Goal: Information Seeking & Learning: Compare options

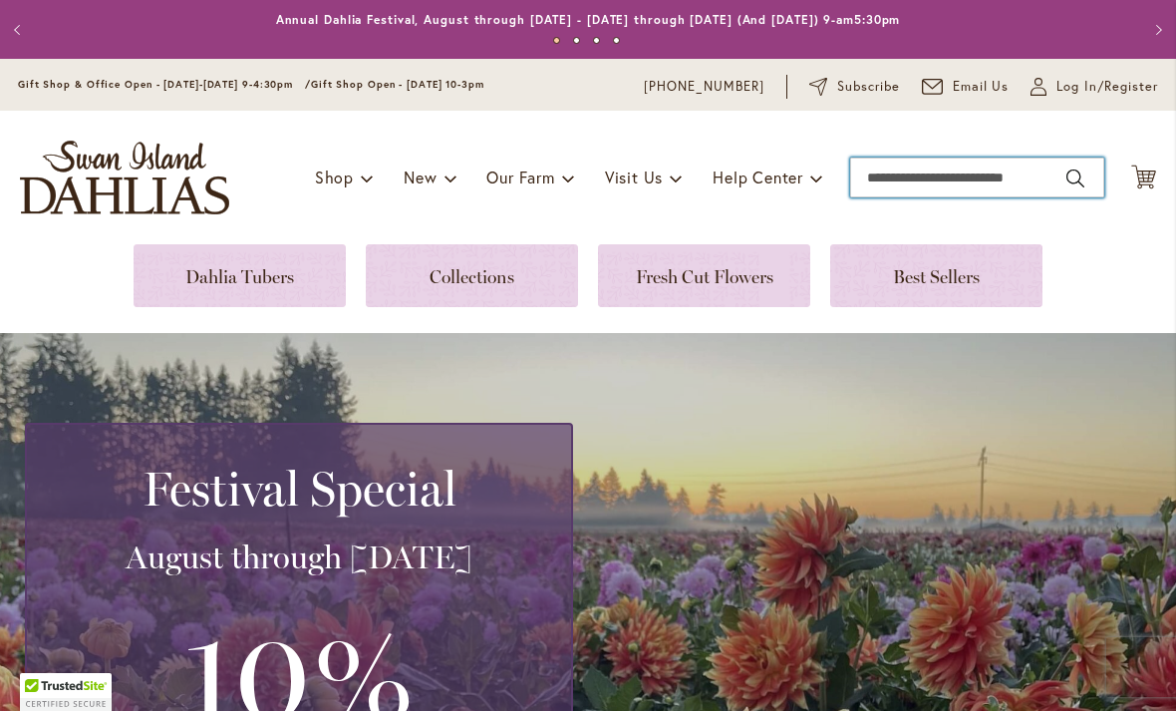
click at [946, 182] on input "Search" at bounding box center [977, 178] width 254 height 40
click at [954, 173] on input "Search" at bounding box center [977, 178] width 254 height 40
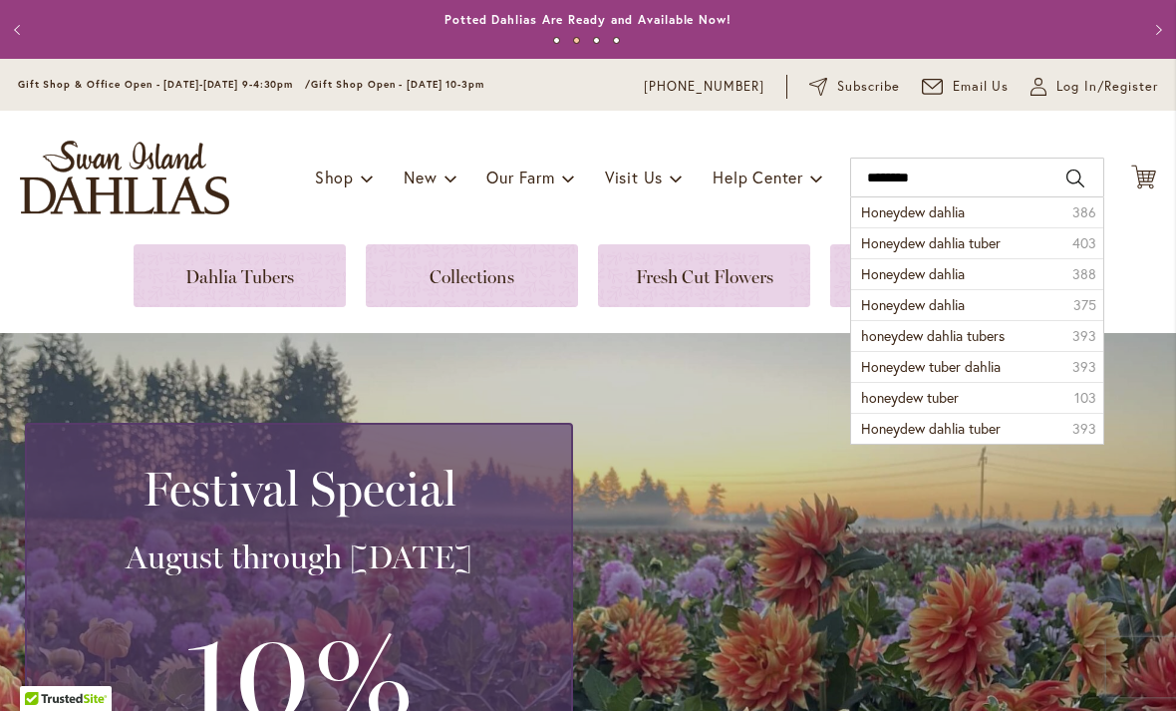
click at [969, 244] on span "Honeydew dahlia tuber" at bounding box center [931, 242] width 140 height 19
type input "**********"
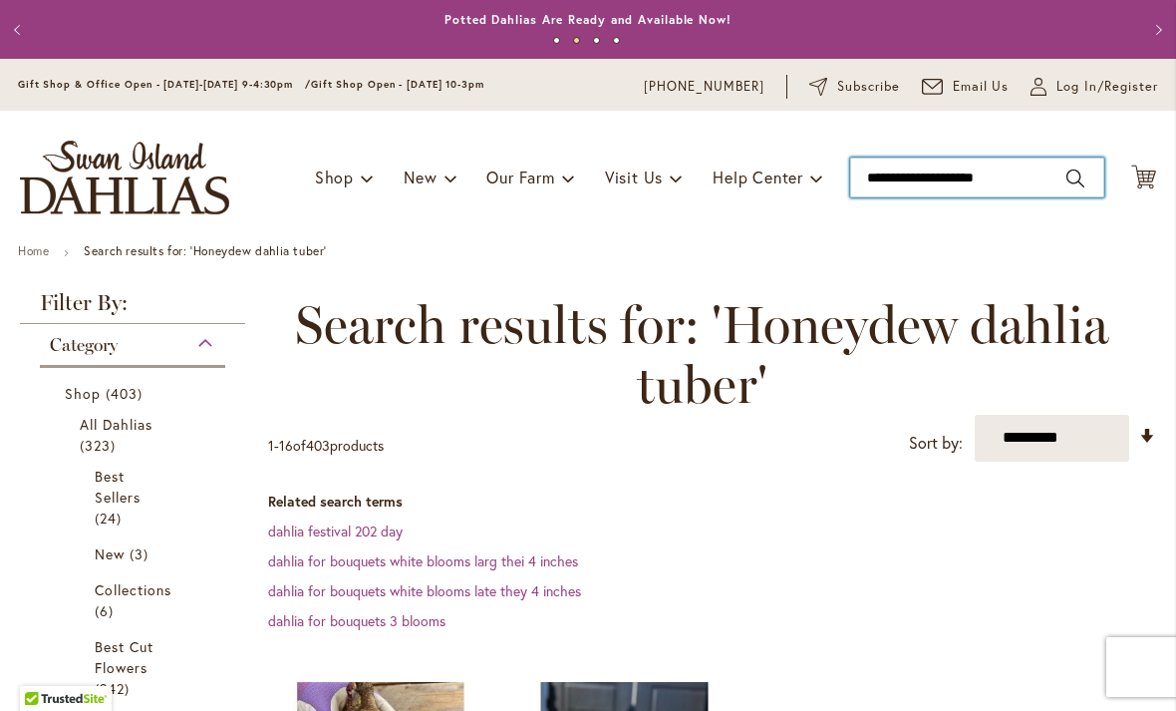
click at [1042, 172] on input "**********" at bounding box center [977, 178] width 254 height 40
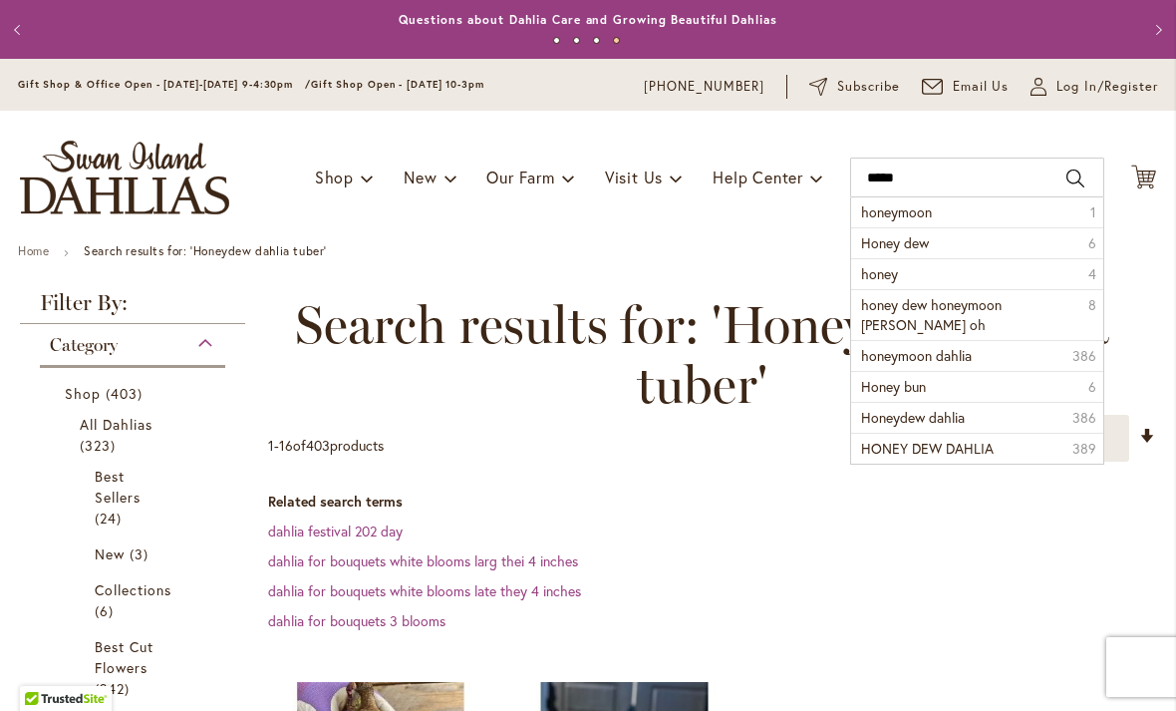
click at [958, 360] on span "honeymoon dahlia" at bounding box center [916, 355] width 111 height 19
type input "**********"
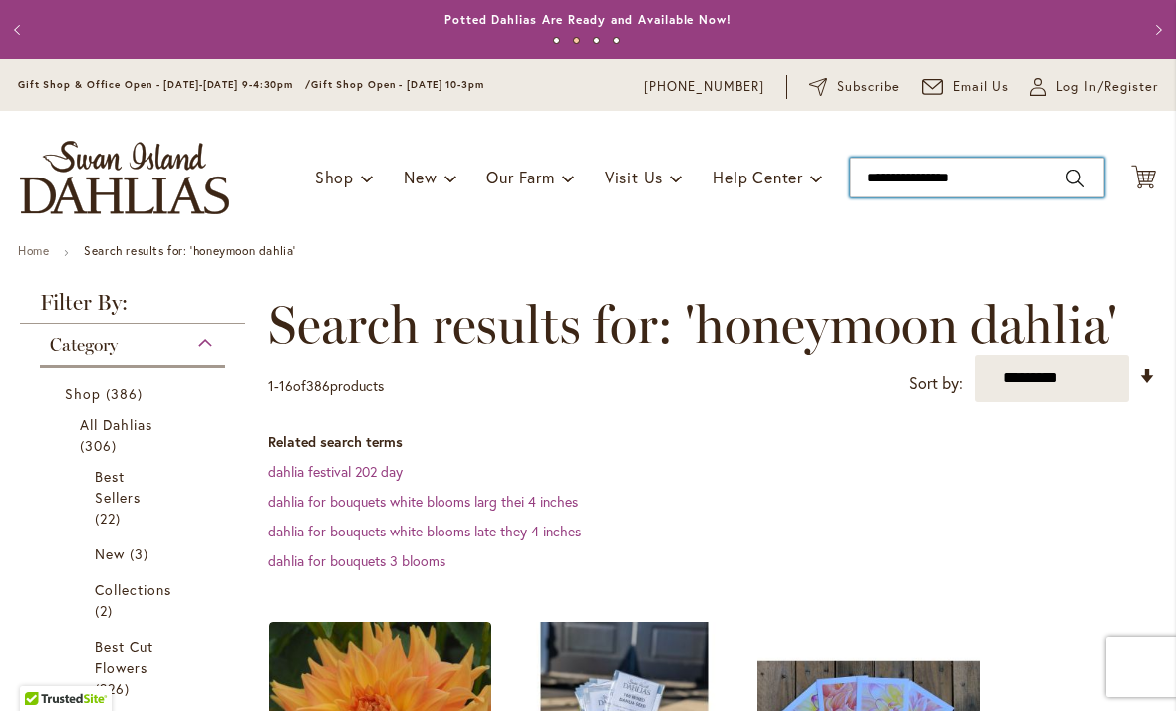
click at [1003, 181] on input "**********" at bounding box center [977, 178] width 254 height 40
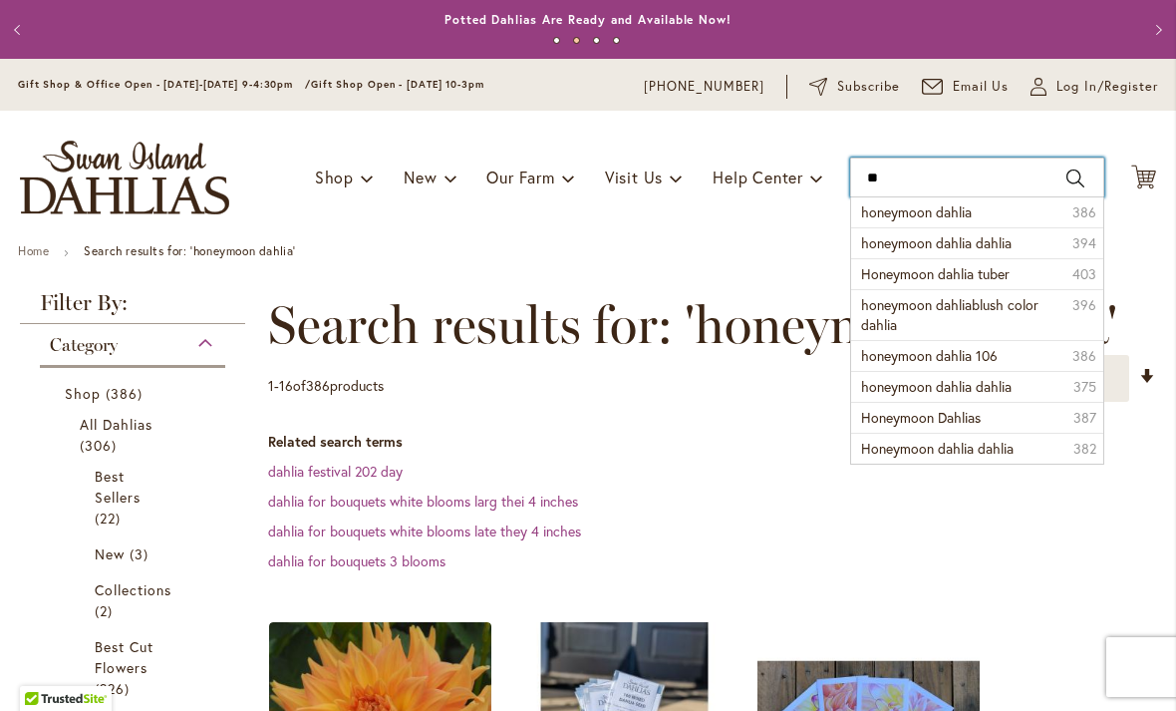
type input "*"
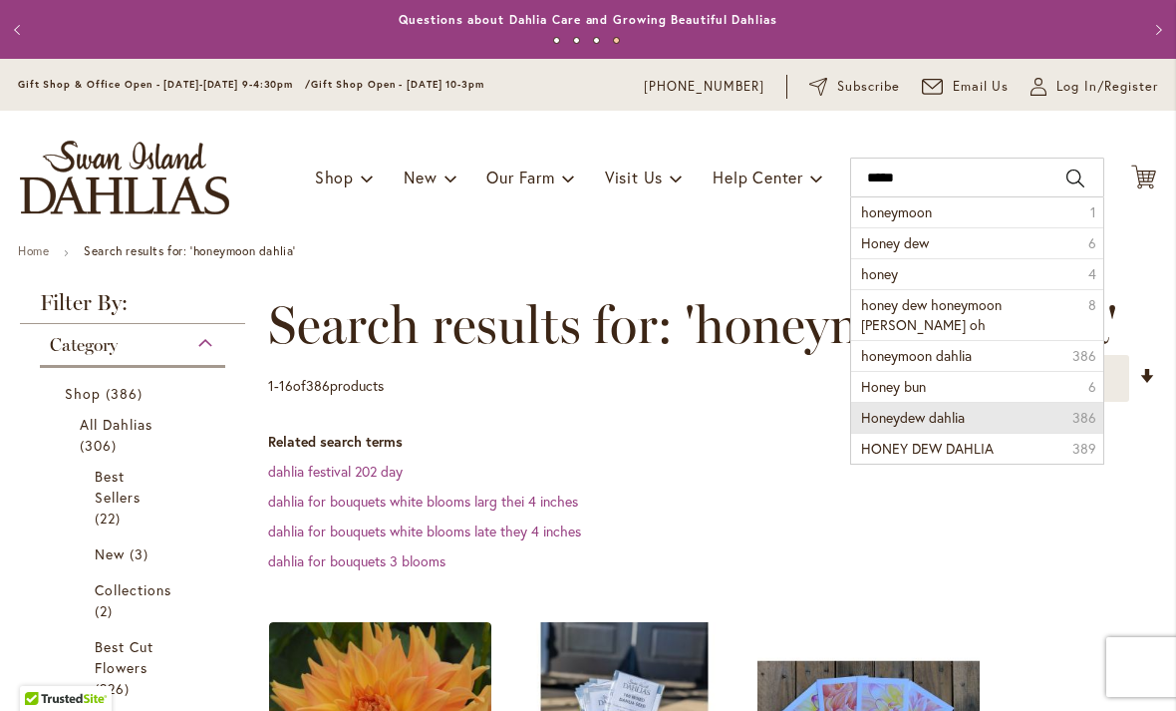
click at [1045, 413] on li "Honeydew dahlia 386" at bounding box center [977, 417] width 252 height 31
type input "**********"
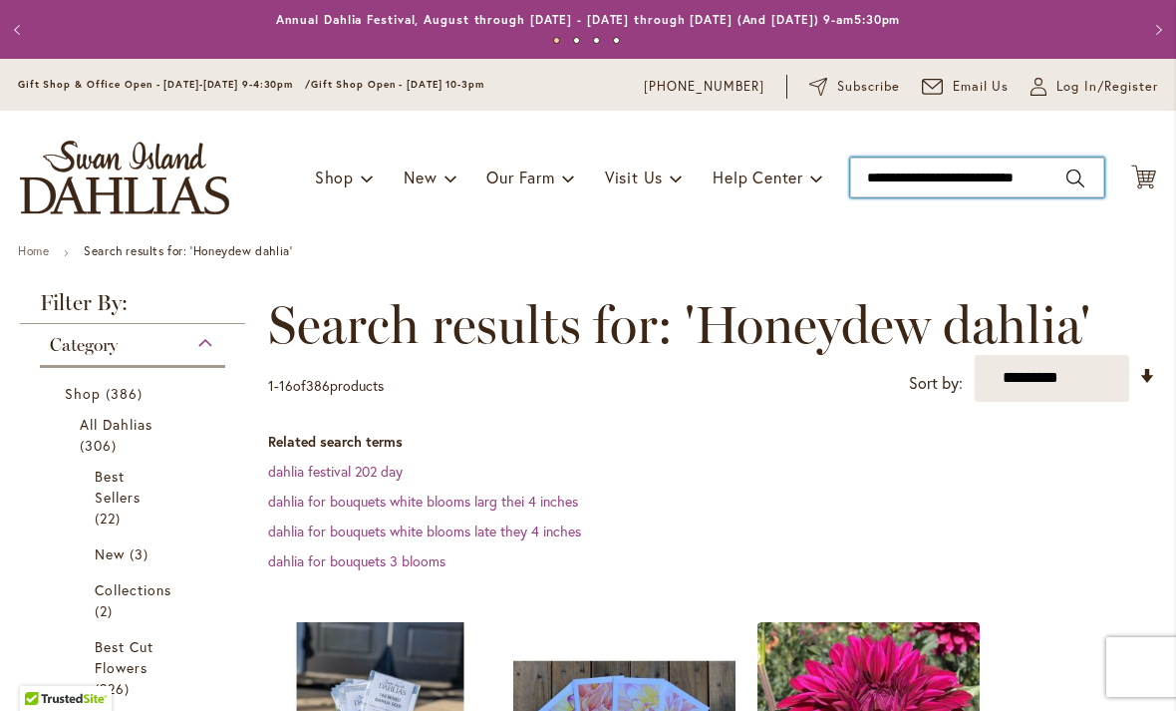
click at [996, 180] on input "**********" at bounding box center [977, 178] width 254 height 40
click at [1059, 167] on input "**********" at bounding box center [977, 178] width 254 height 40
click at [1085, 170] on input "**********" at bounding box center [977, 178] width 254 height 40
click at [1051, 183] on input "**********" at bounding box center [977, 178] width 254 height 40
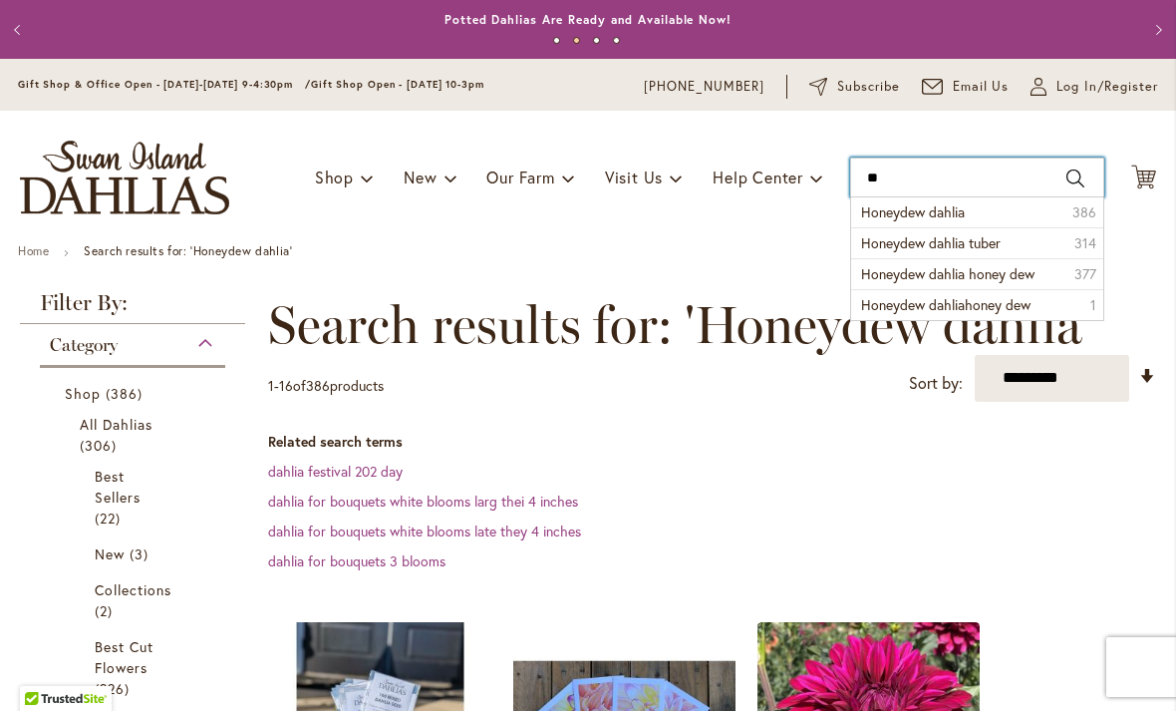
type input "*"
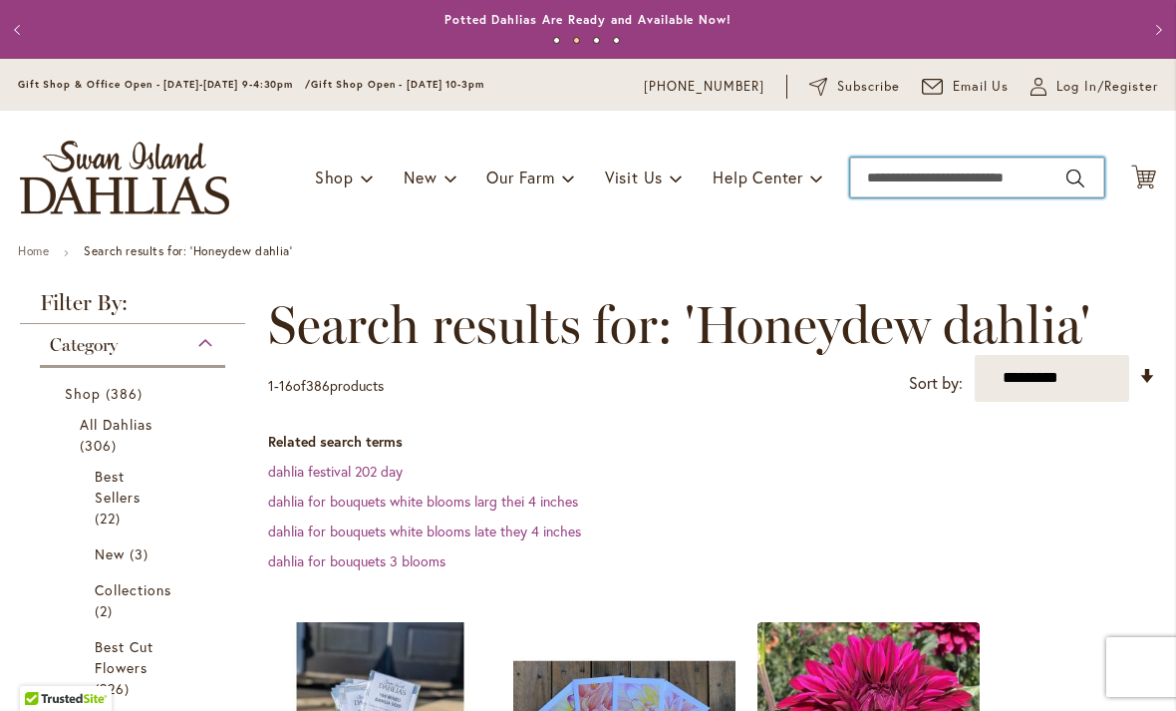
click at [1021, 186] on input "Search" at bounding box center [977, 178] width 254 height 40
type input "**********"
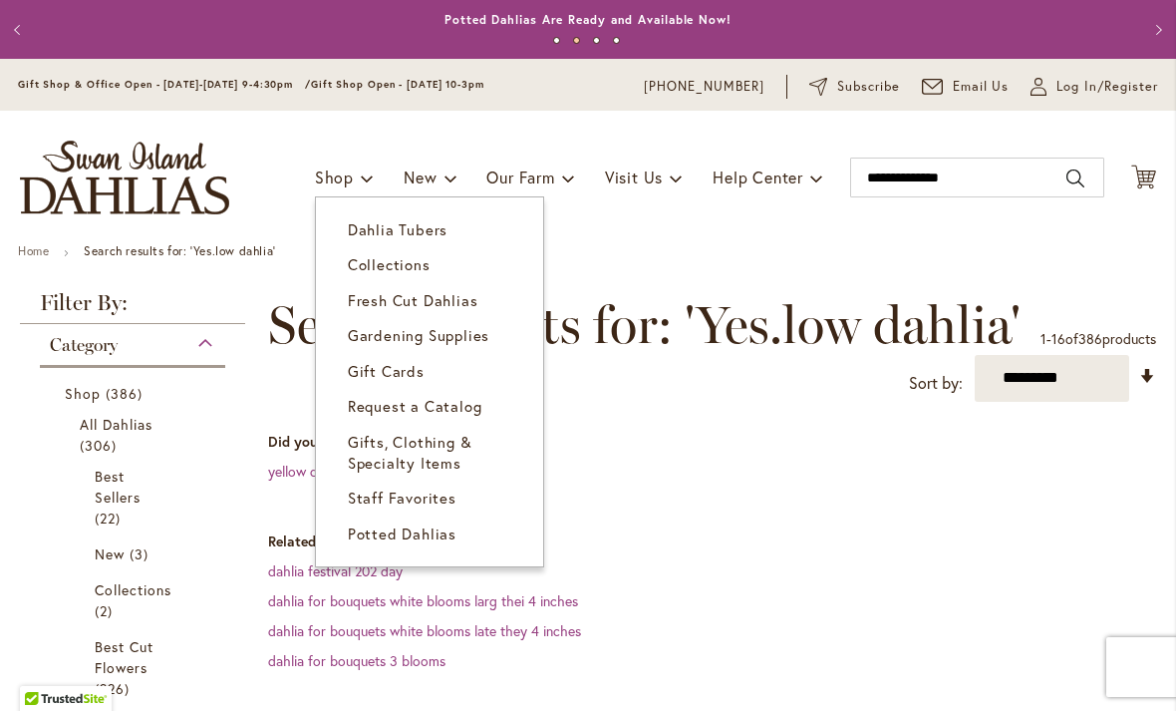
click at [422, 233] on span "Dahlia Tubers" at bounding box center [398, 229] width 100 height 20
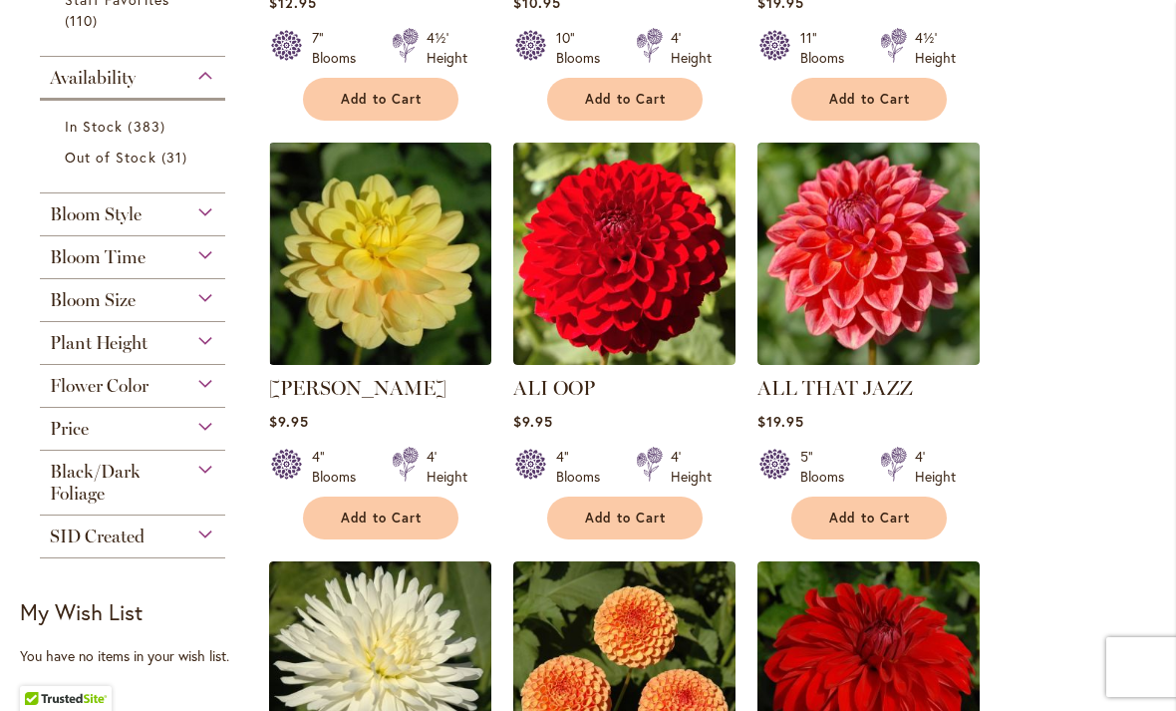
scroll to position [804, 0]
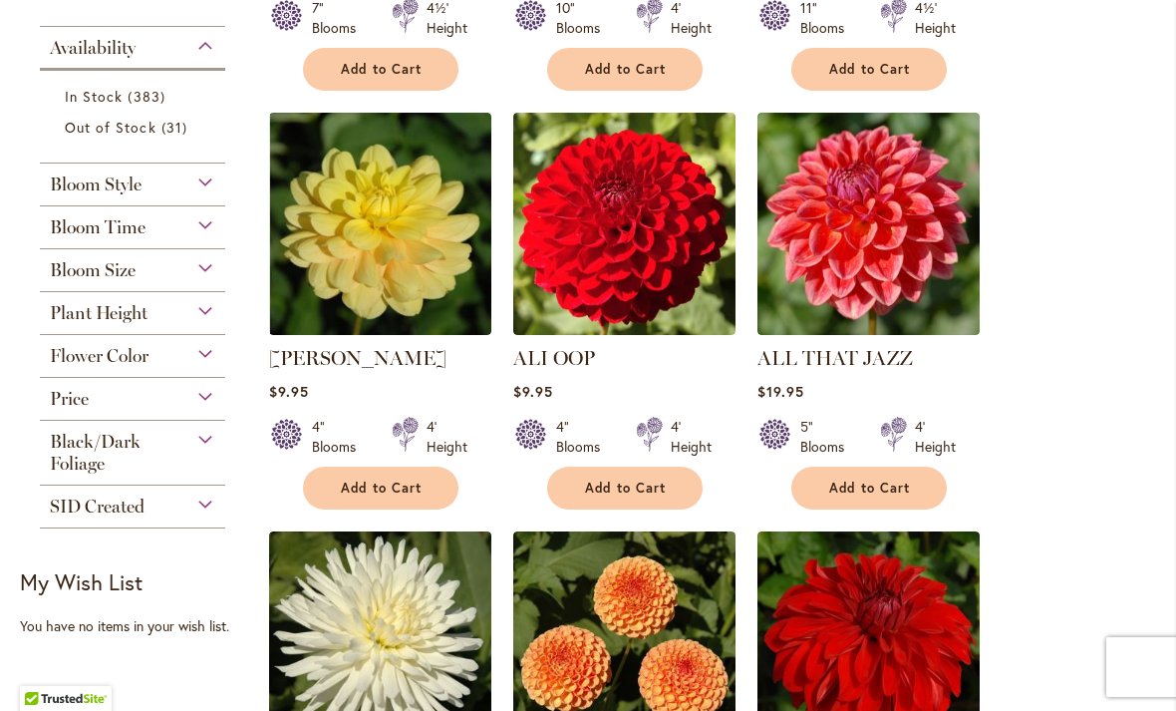
click at [220, 354] on div "Flower Color" at bounding box center [132, 351] width 185 height 32
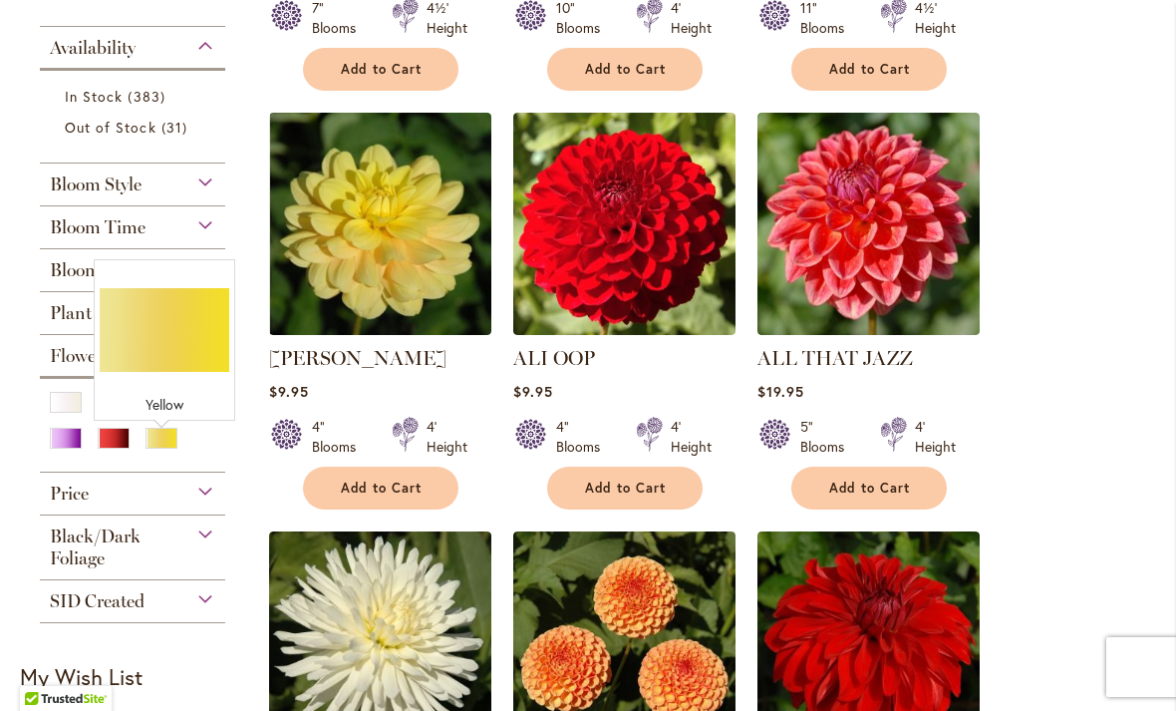
click at [174, 449] on div "Yellow" at bounding box center [162, 438] width 32 height 21
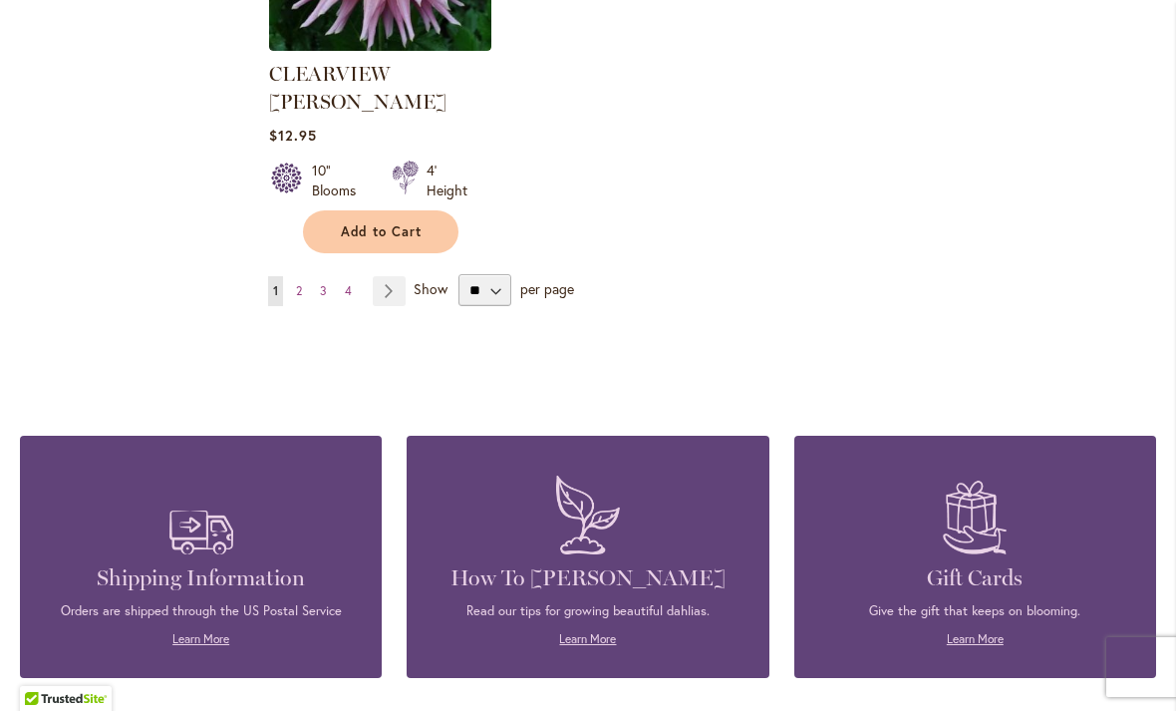
scroll to position [2752, 0]
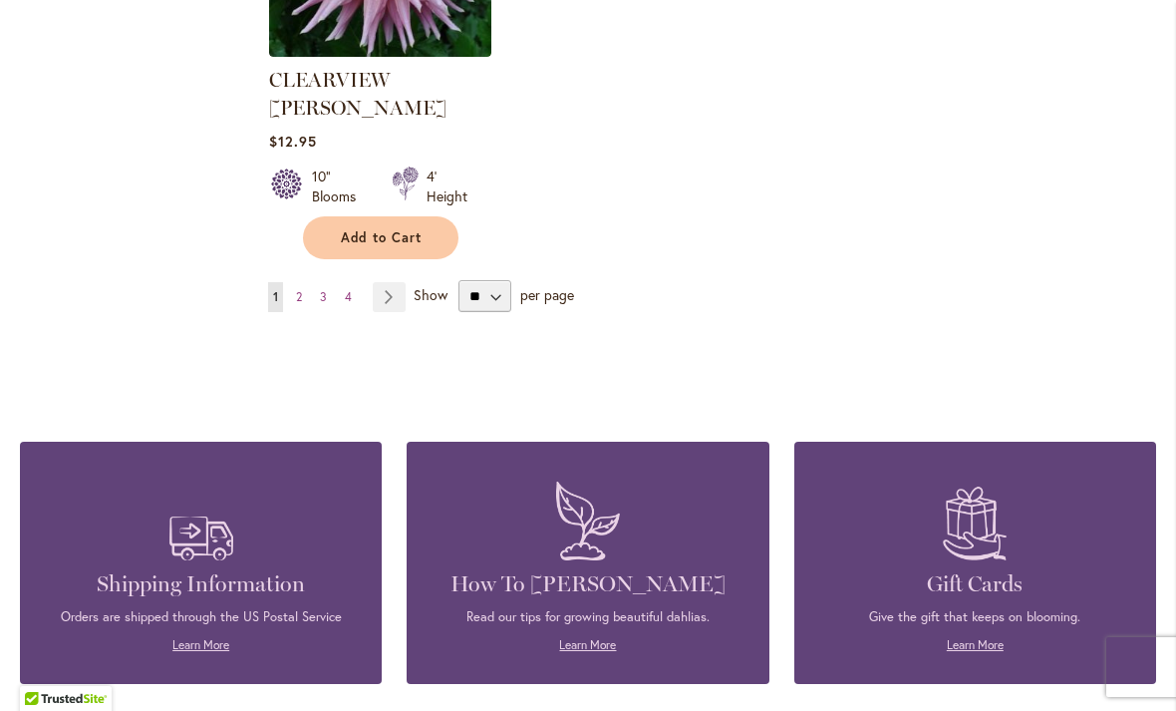
click at [395, 282] on link "Page Next" at bounding box center [389, 297] width 33 height 30
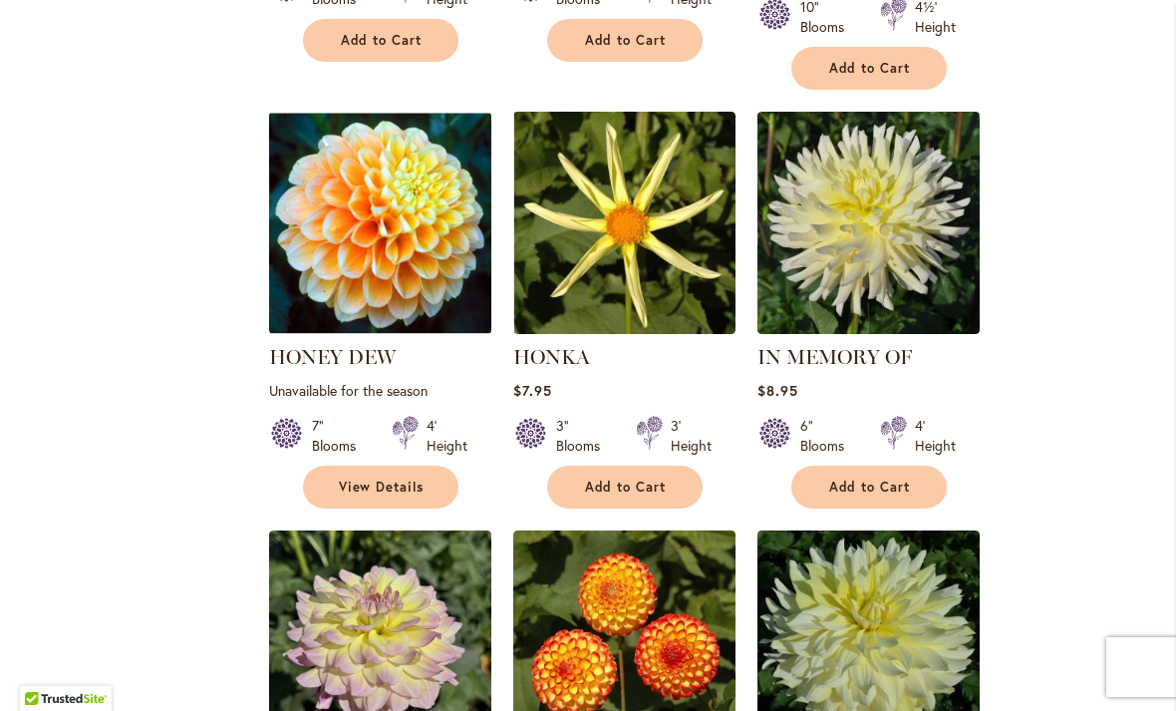
scroll to position [1632, 0]
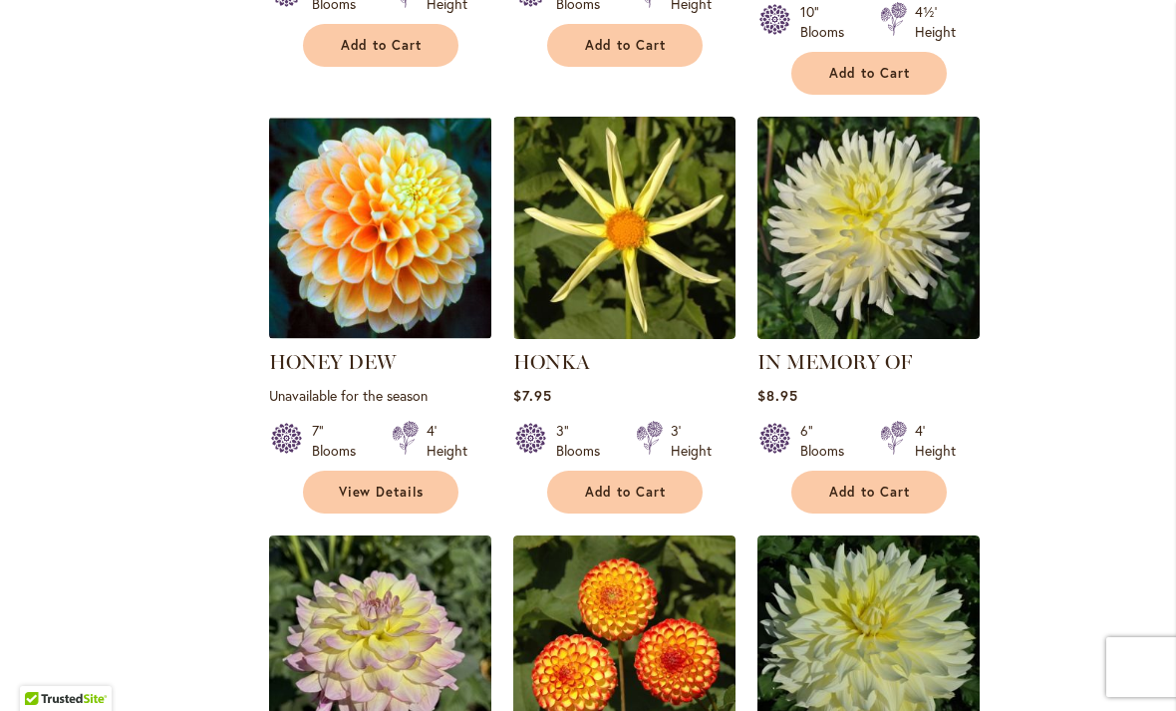
click at [322, 373] on link "HONEY DEW" at bounding box center [332, 362] width 127 height 24
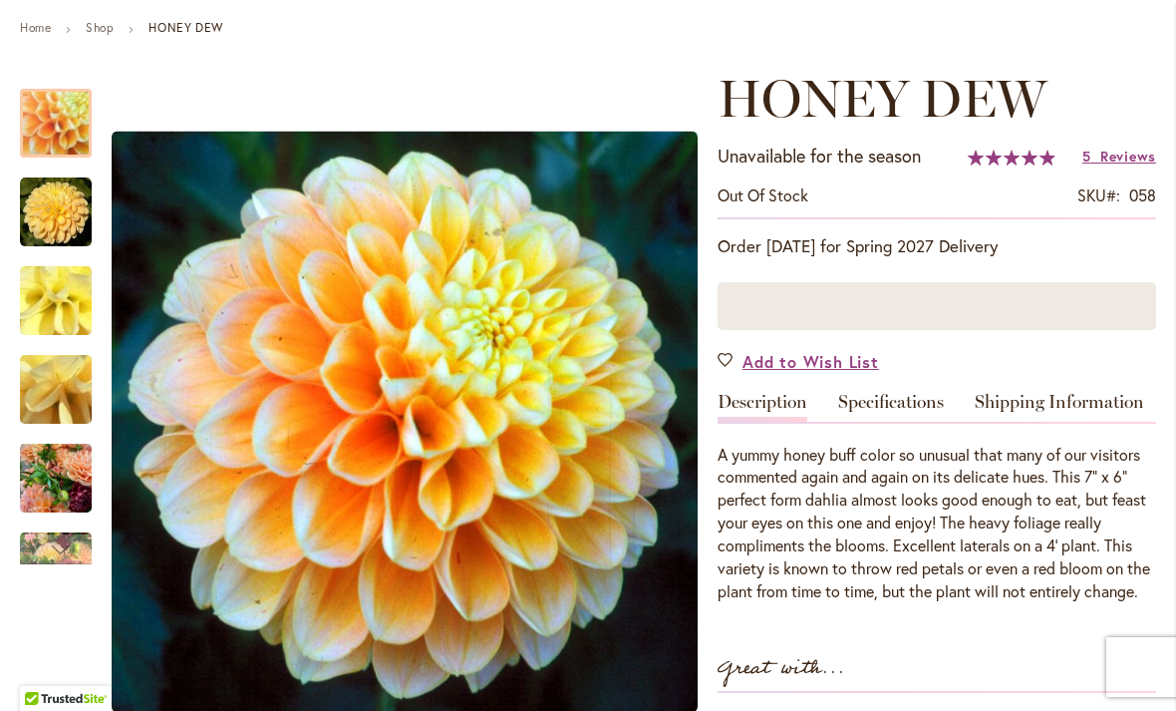
scroll to position [222, 0]
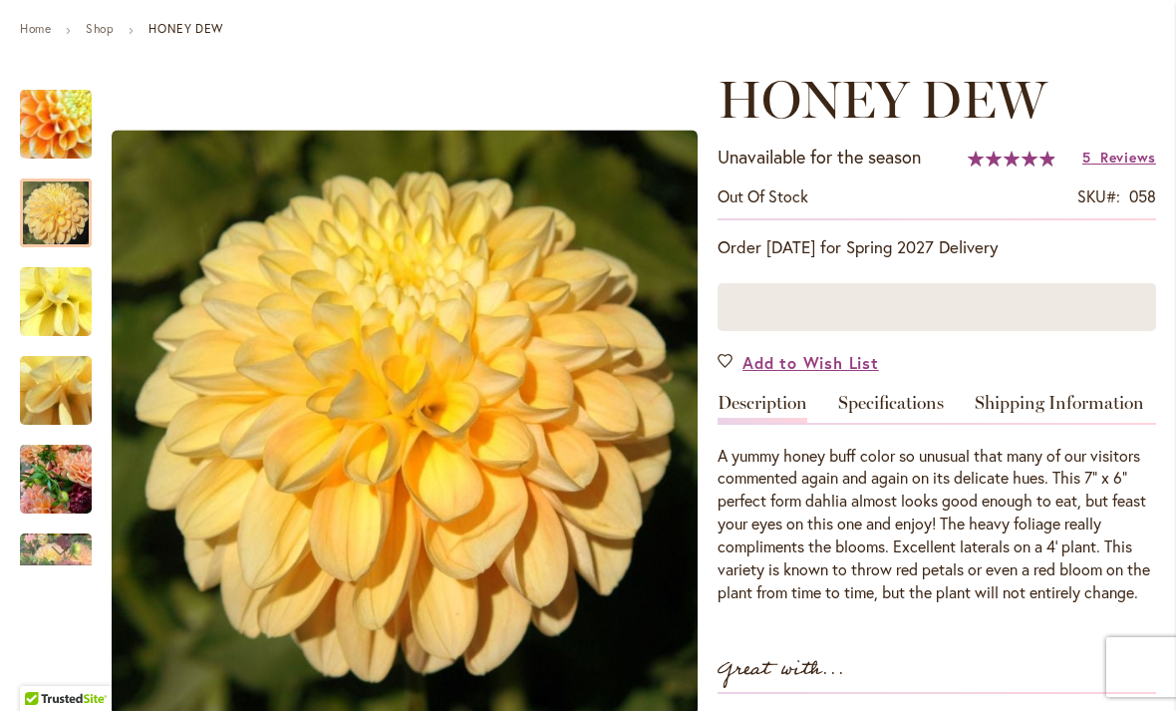
click at [42, 216] on img "Honey Dew" at bounding box center [56, 213] width 72 height 72
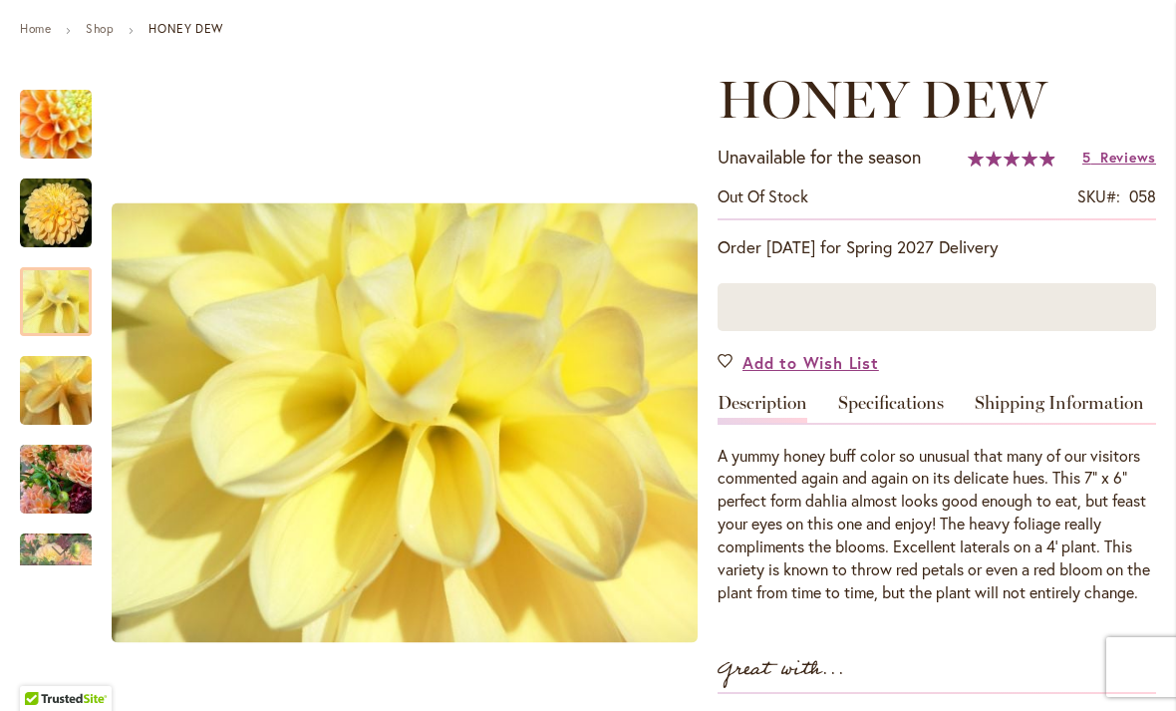
click at [60, 310] on img "Honey Dew" at bounding box center [56, 302] width 144 height 108
click at [56, 391] on img "Honey Dew" at bounding box center [56, 391] width 144 height 108
click at [56, 486] on img "Honey Dew" at bounding box center [56, 480] width 72 height 96
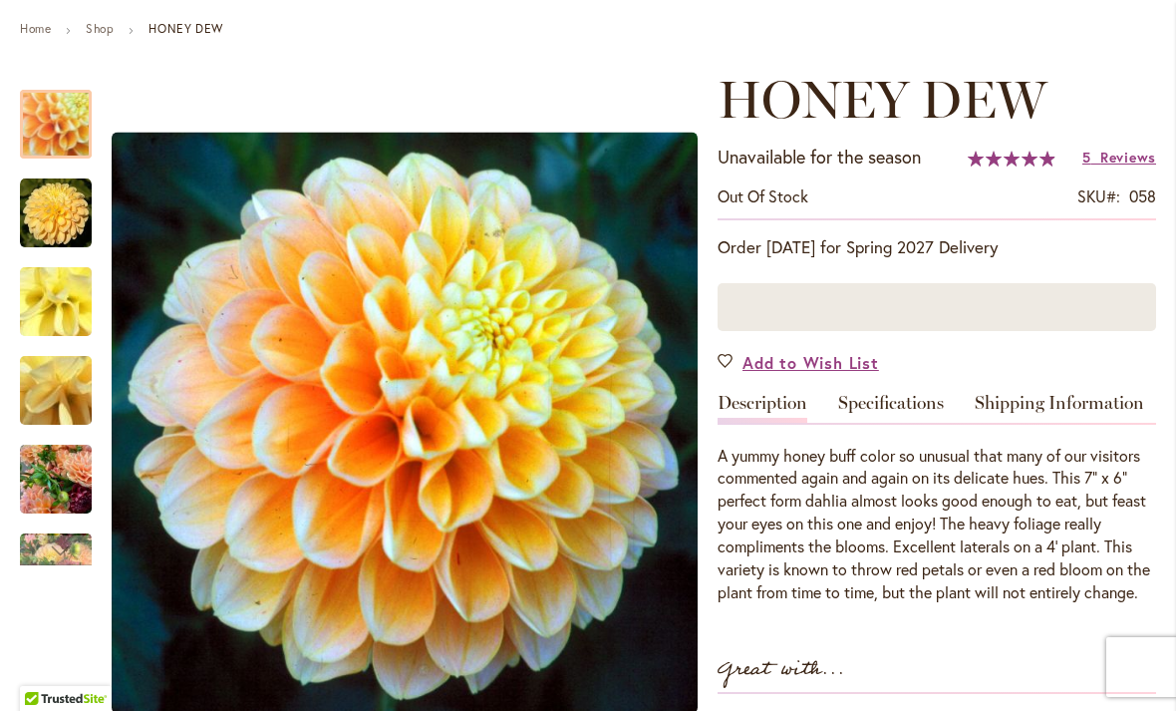
click at [56, 121] on img "Honey Dew" at bounding box center [56, 125] width 139 height 138
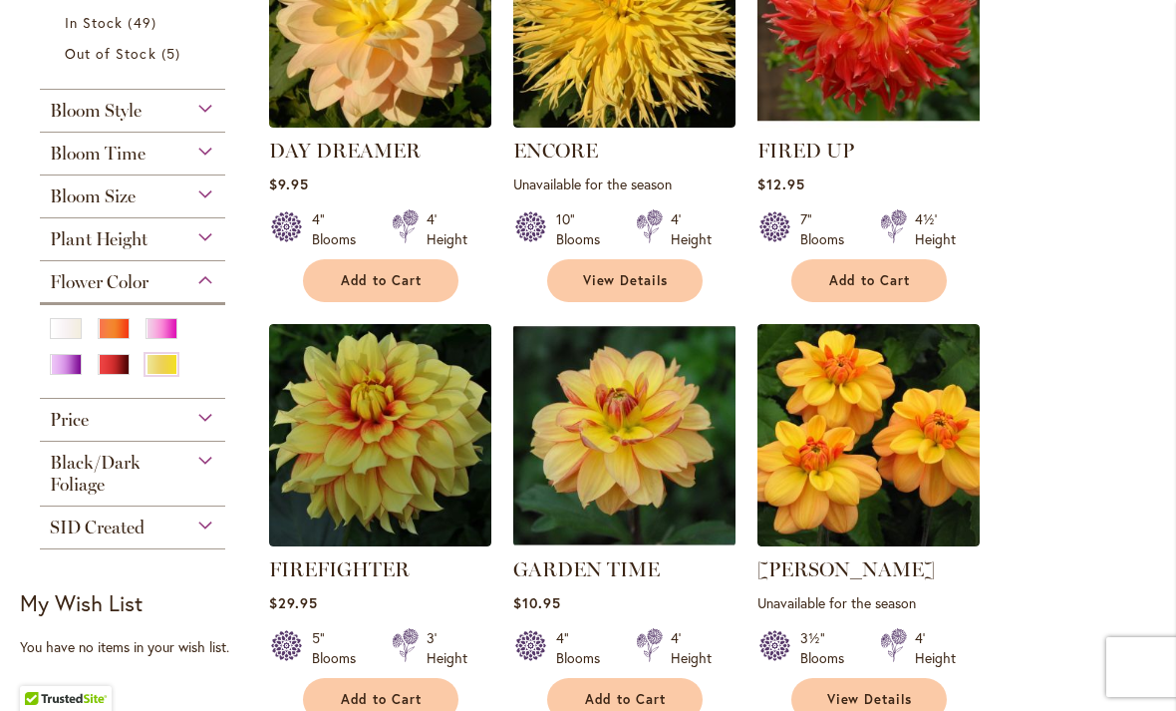
scroll to position [548, 0]
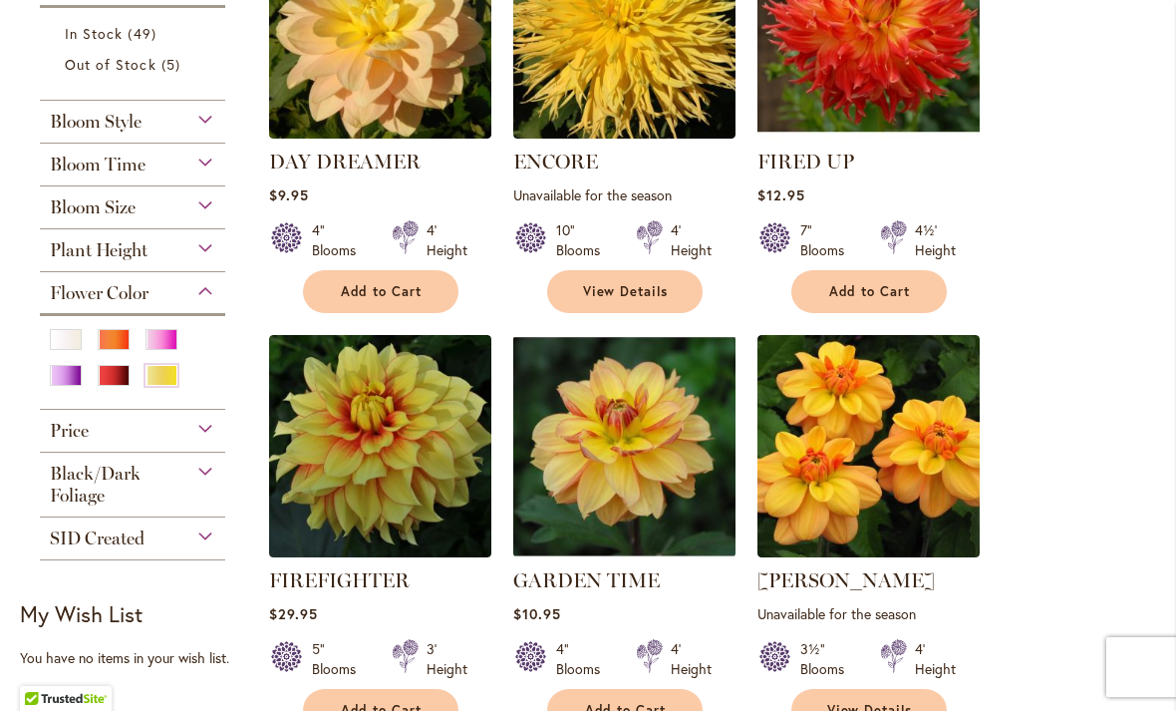
click at [113, 347] on div "Orange/Peach" at bounding box center [114, 339] width 32 height 21
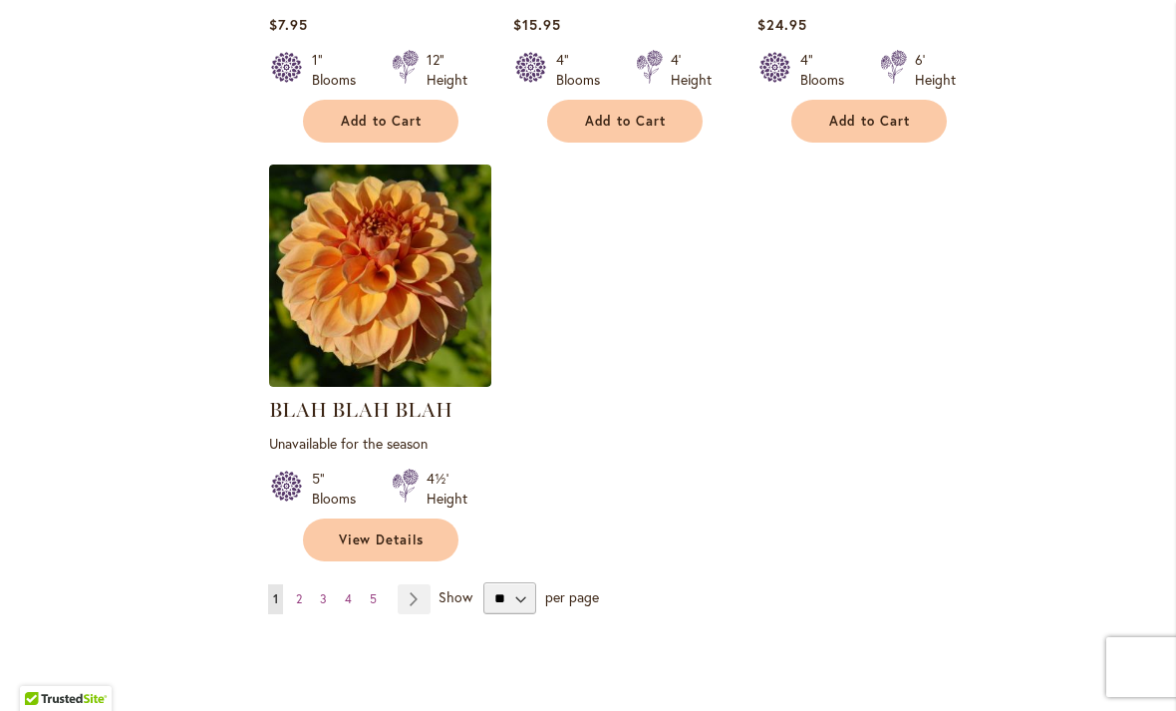
scroll to position [2446, 0]
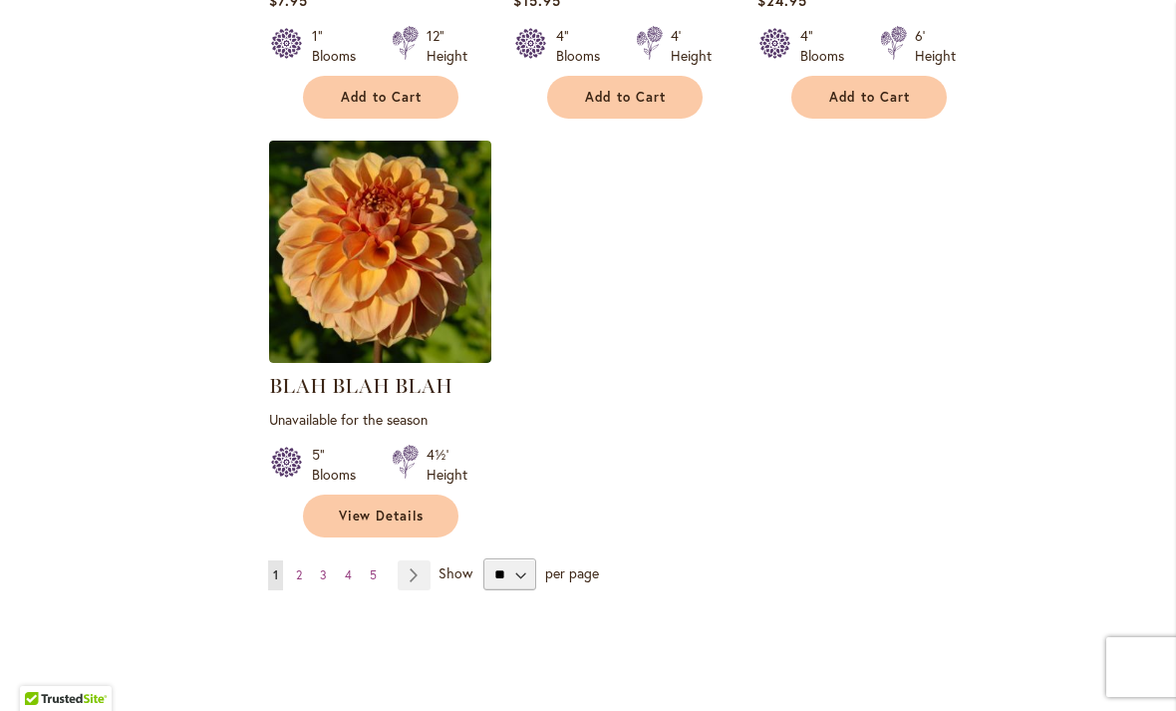
click at [419, 560] on link "Page Next" at bounding box center [414, 575] width 33 height 30
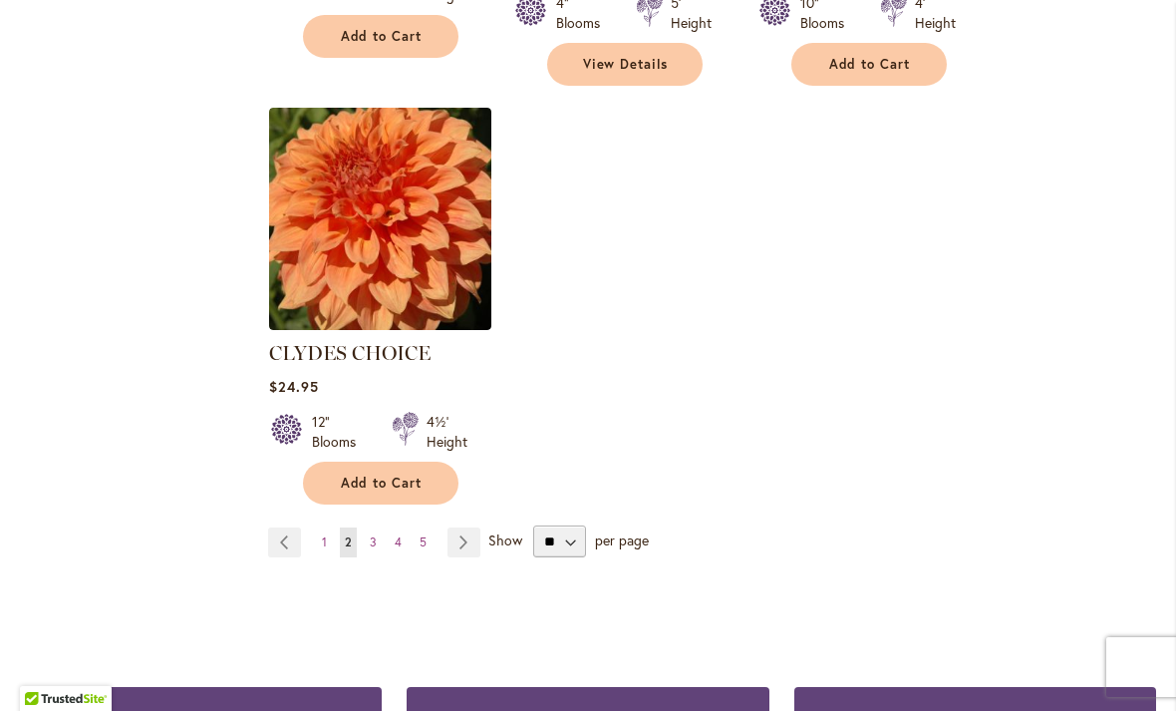
scroll to position [2511, 0]
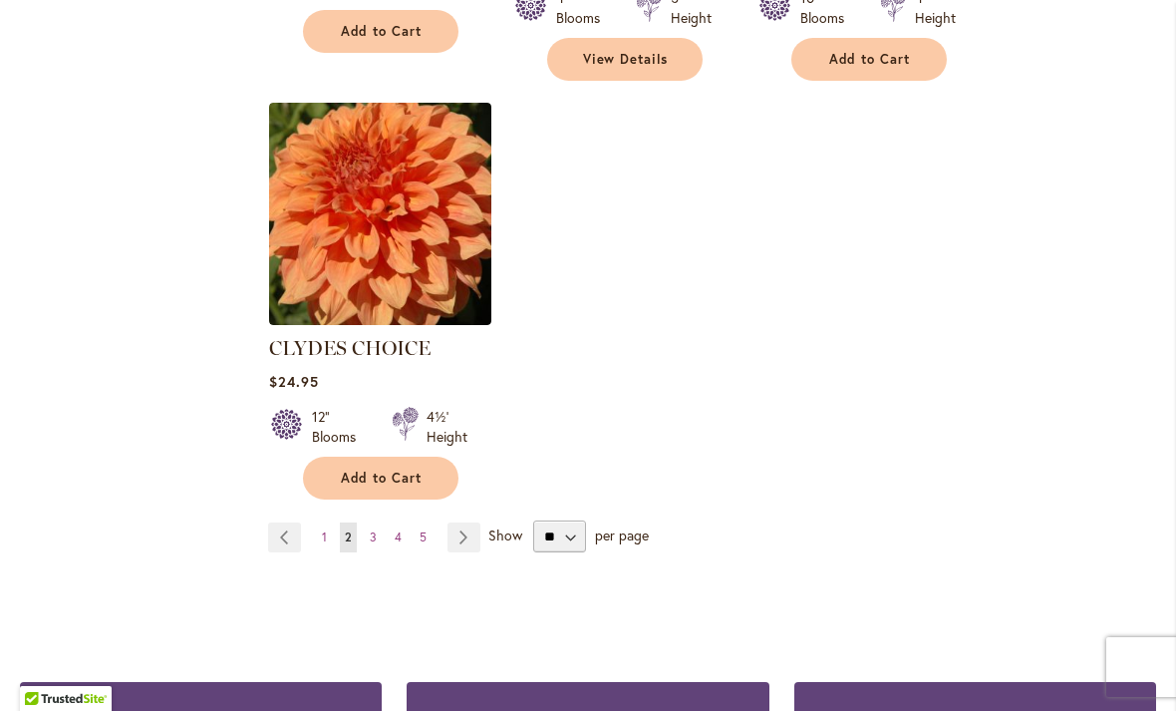
click at [456, 522] on link "Page Next" at bounding box center [464, 537] width 33 height 30
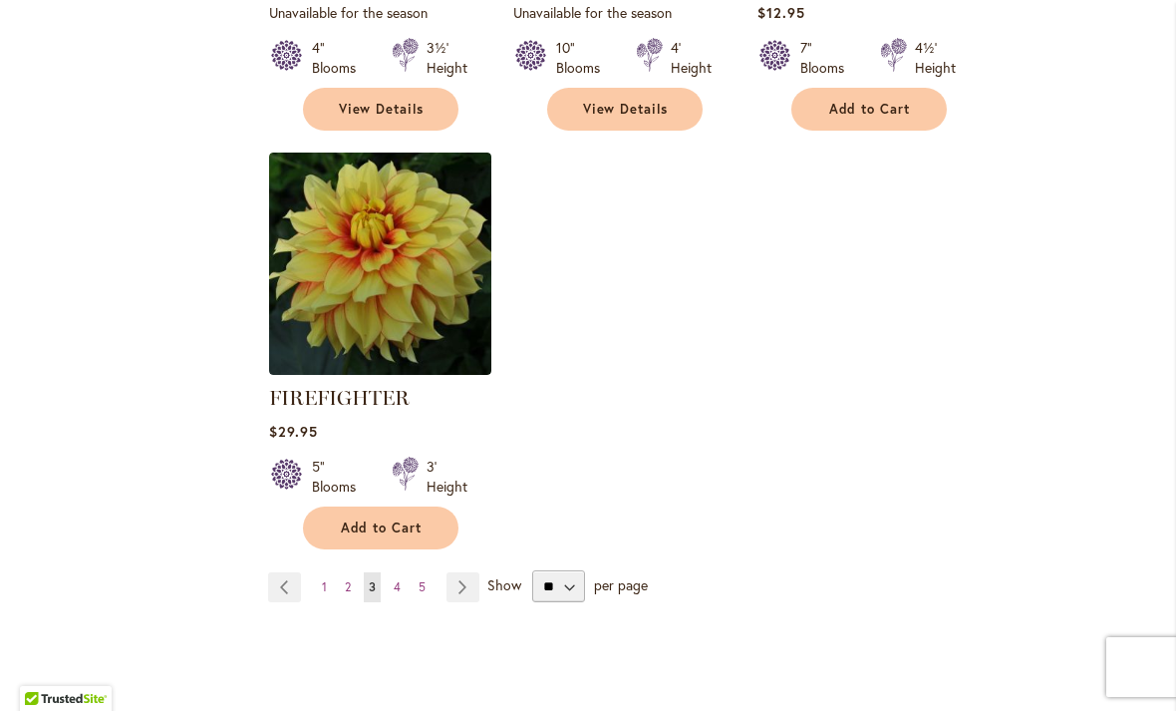
scroll to position [2488, 0]
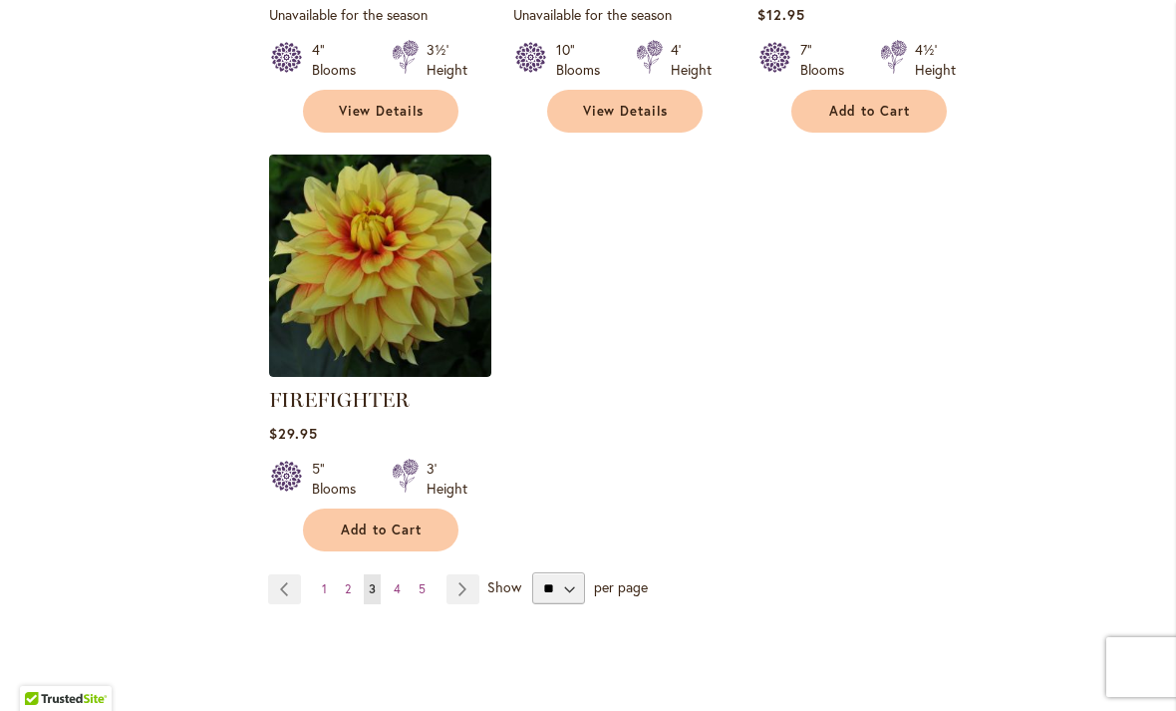
click at [468, 574] on link "Page Next" at bounding box center [463, 589] width 33 height 30
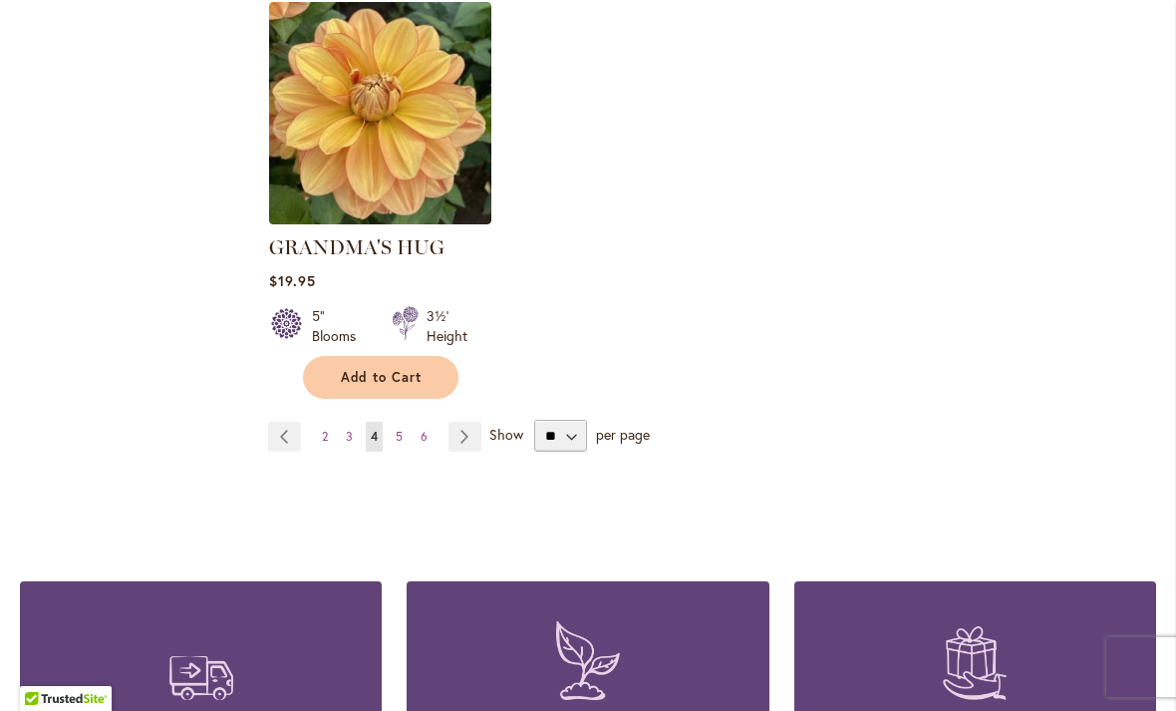
scroll to position [2608, 0]
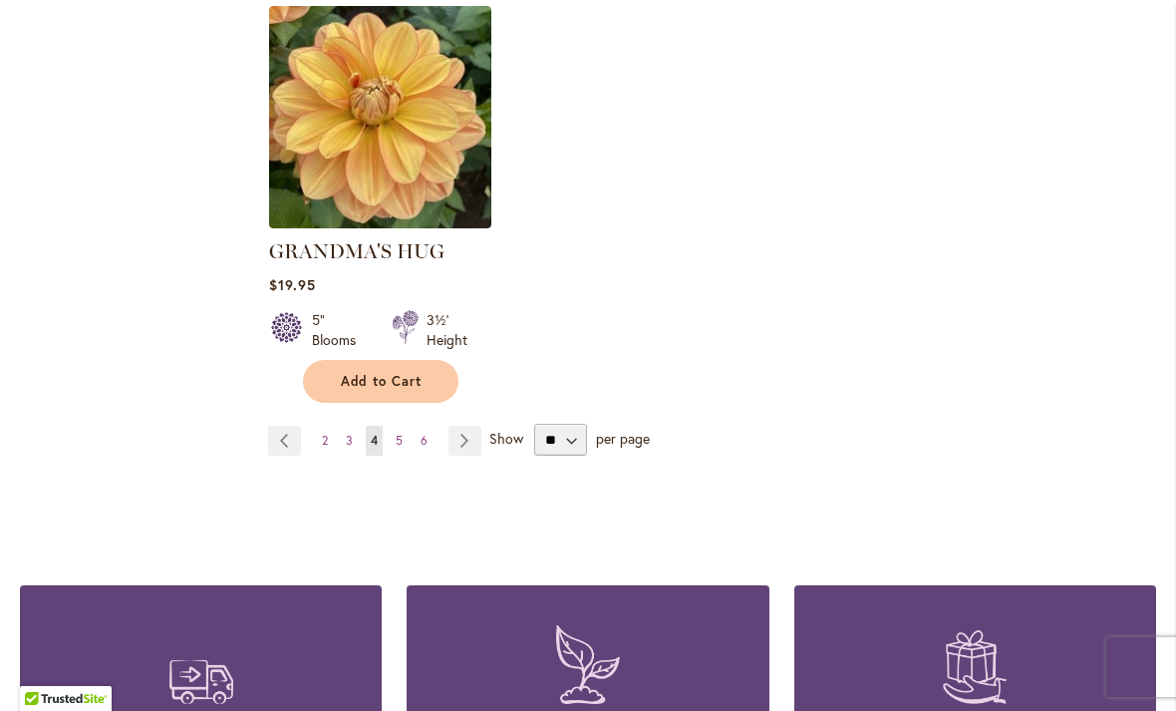
click at [475, 426] on link "Page Next" at bounding box center [465, 441] width 33 height 30
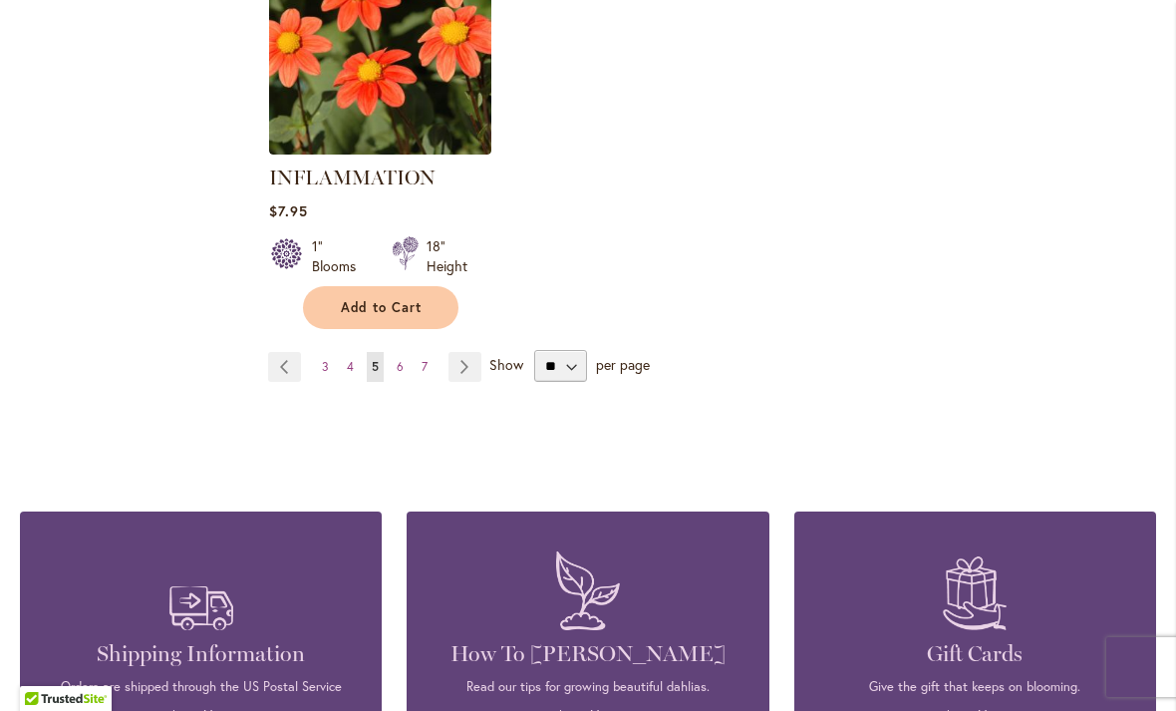
scroll to position [2680, 0]
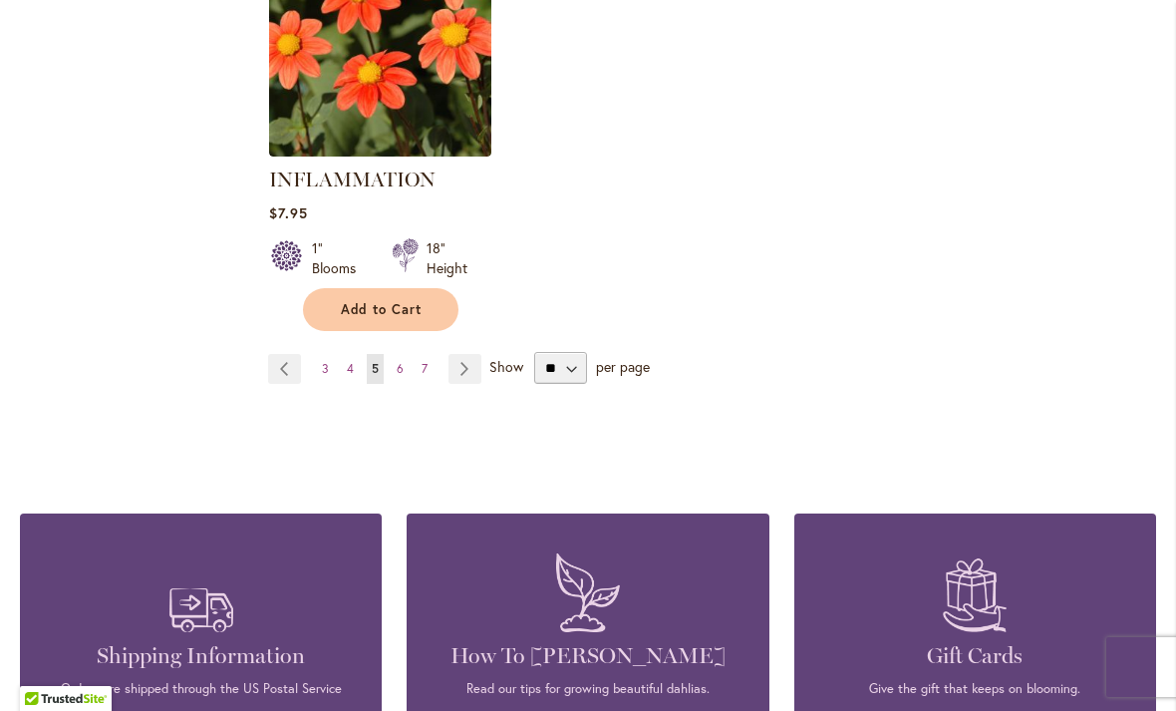
click at [478, 354] on link "Page Next" at bounding box center [465, 369] width 33 height 30
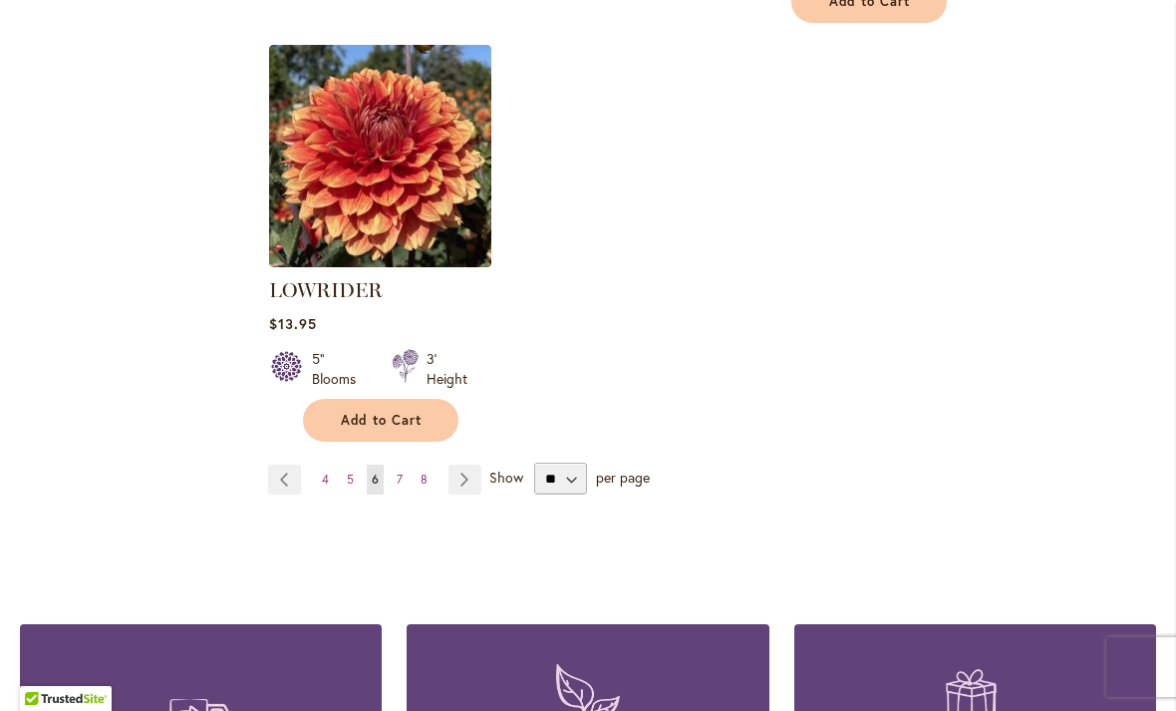
scroll to position [2599, 0]
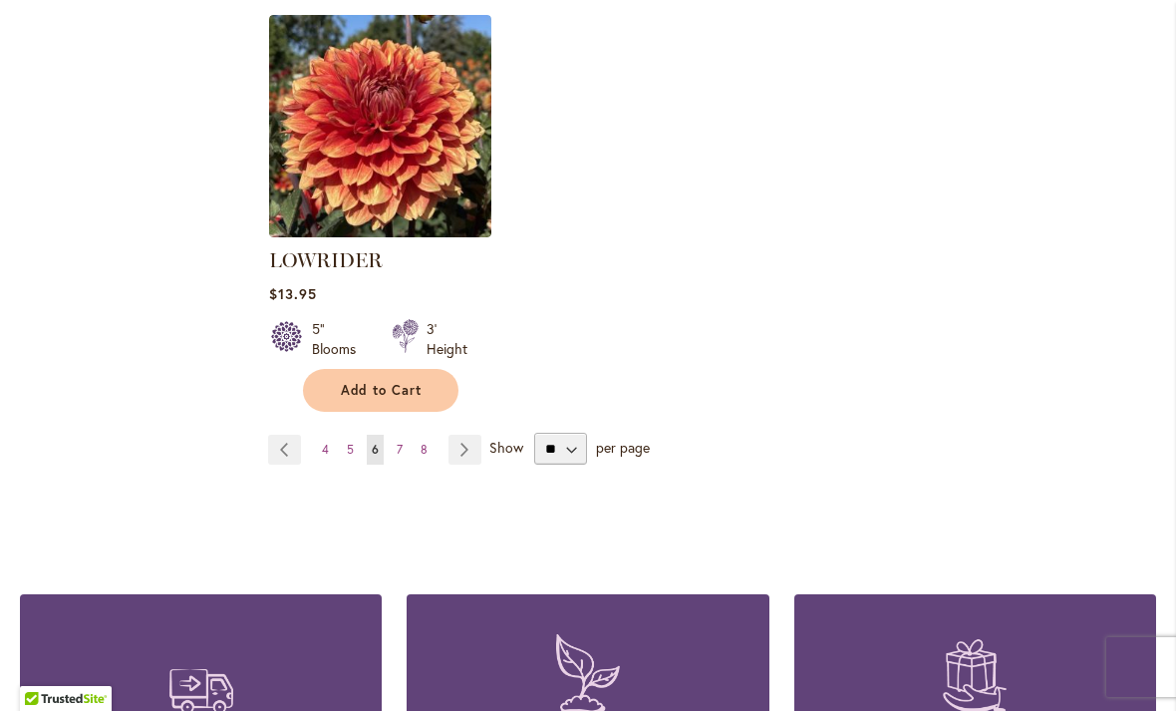
click at [475, 435] on link "Page Next" at bounding box center [465, 450] width 33 height 30
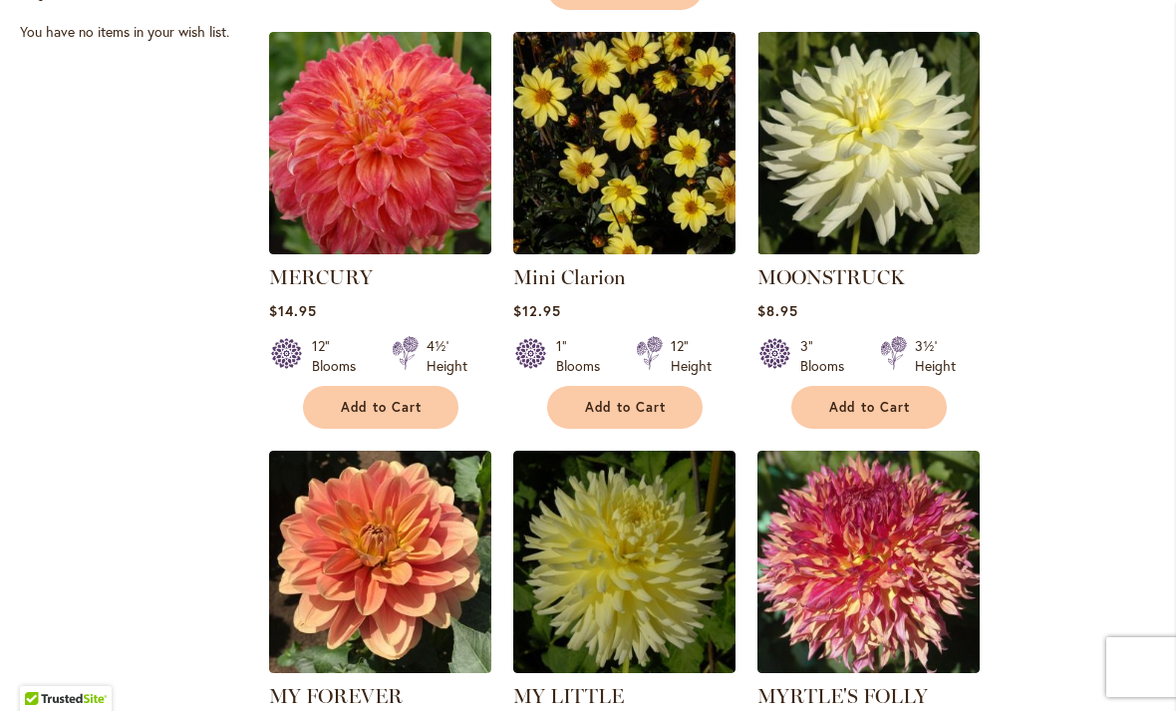
click at [1120, 396] on ol "MAARN Rating: 89% 13 Reviews $9.95 4" Blooms 3½' Height Add to Cart" at bounding box center [712, 439] width 888 height 2548
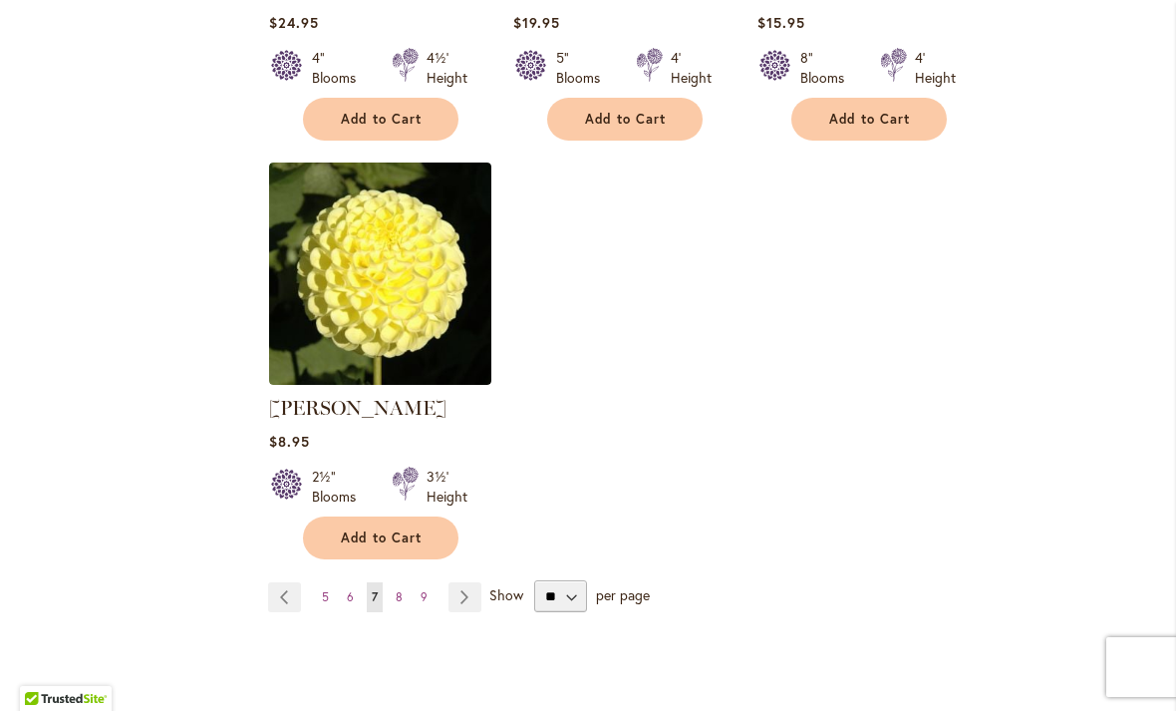
scroll to position [2456, 0]
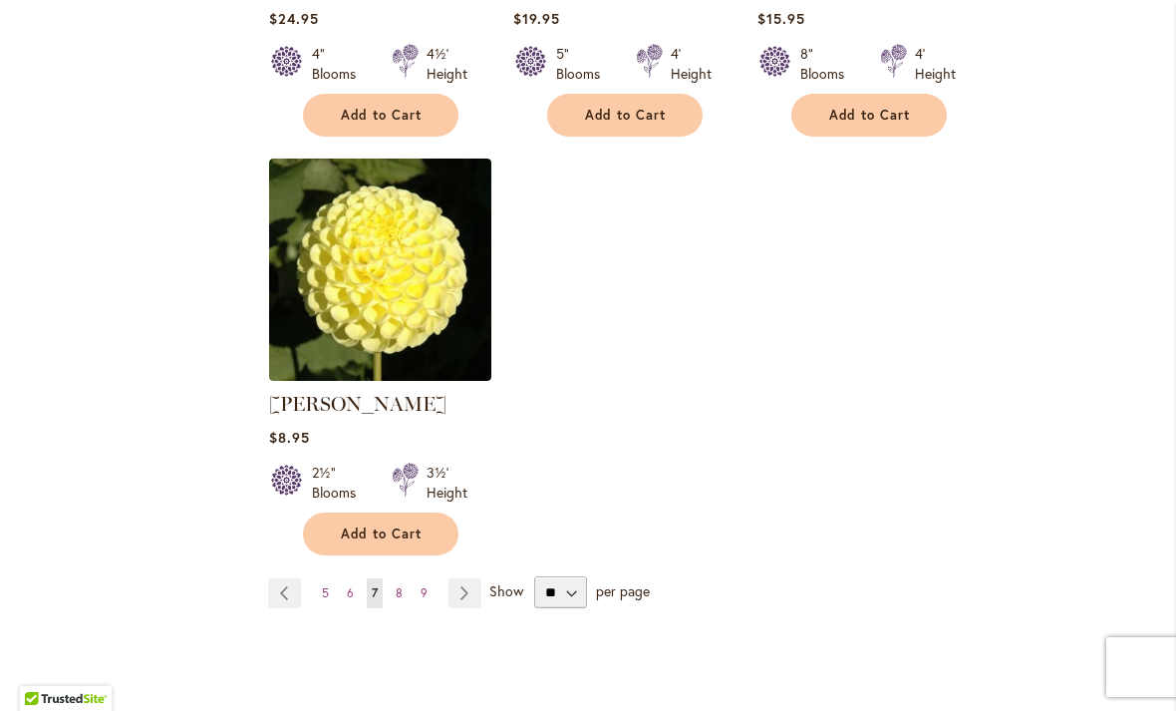
click at [474, 578] on link "Page Next" at bounding box center [465, 593] width 33 height 30
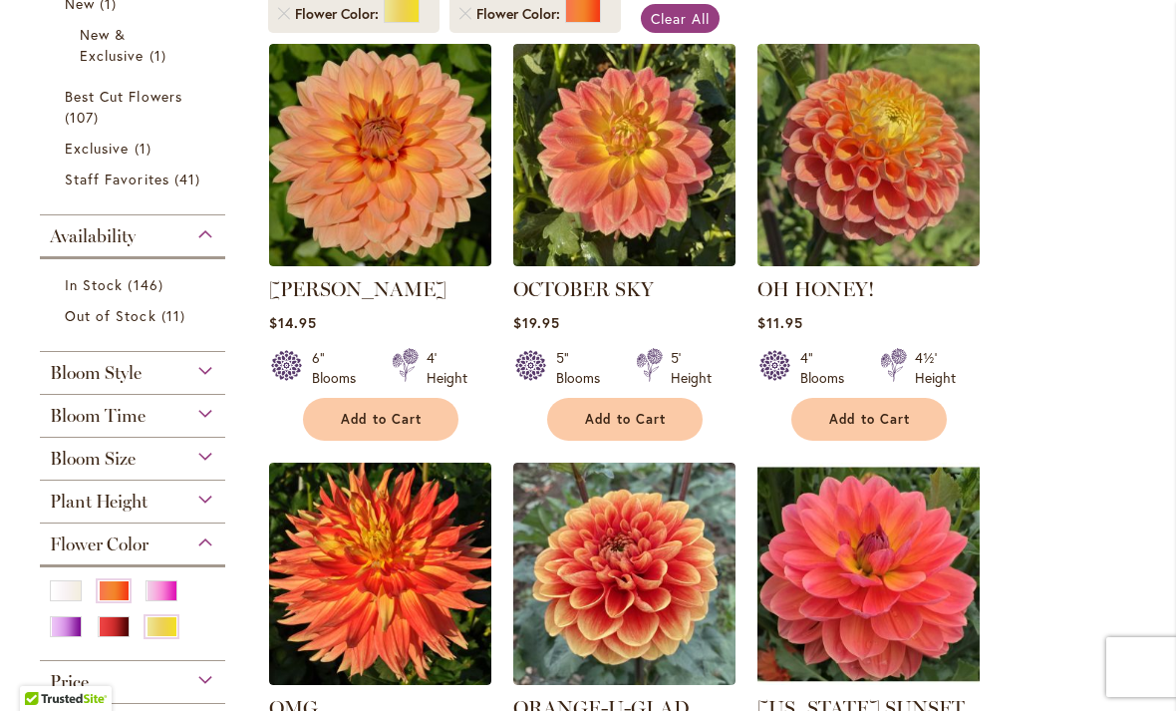
scroll to position [415, 0]
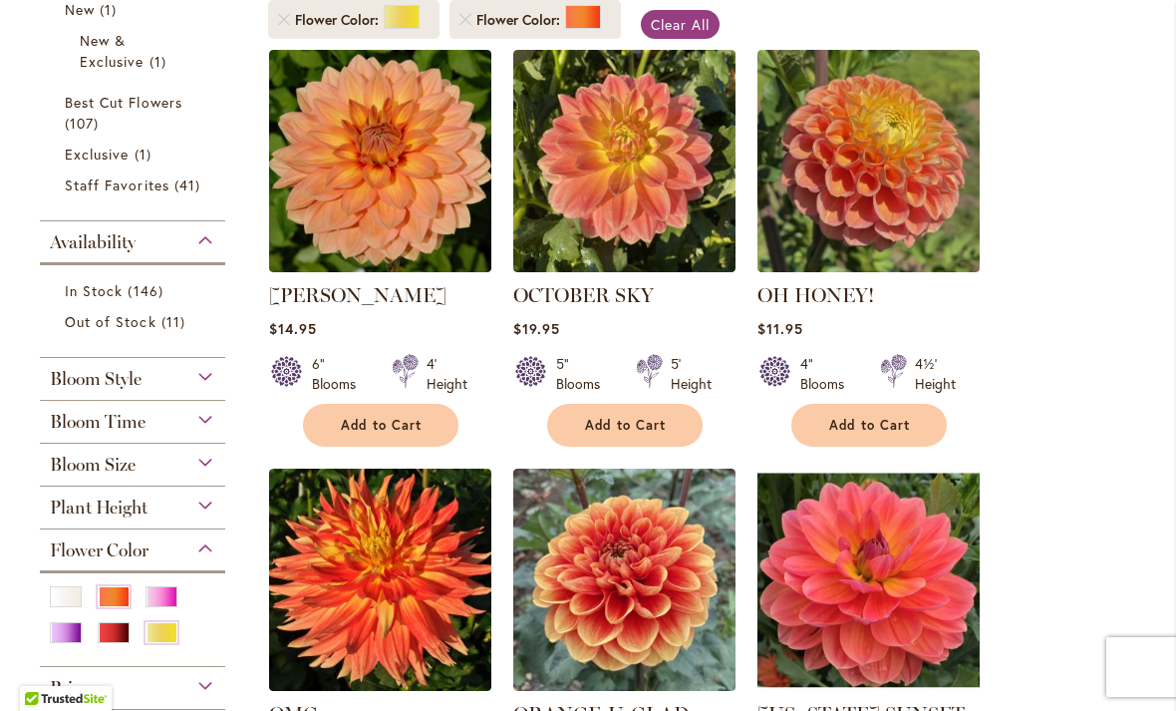
click at [845, 300] on link "OH HONEY!" at bounding box center [816, 295] width 117 height 24
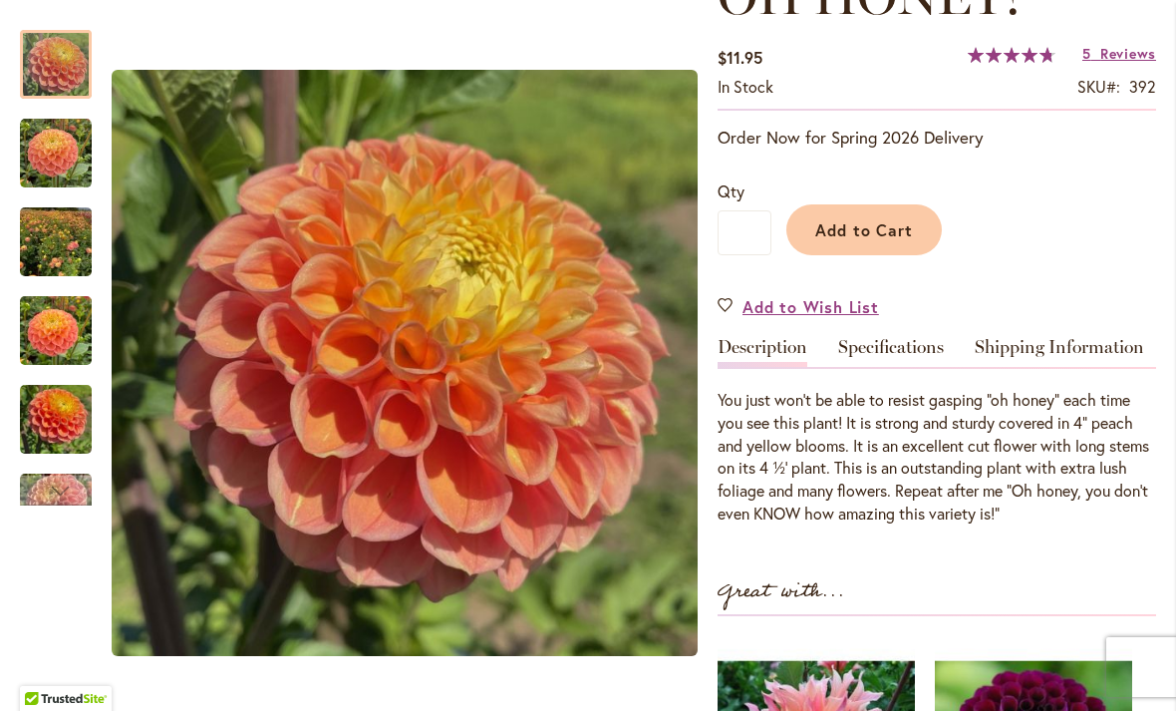
scroll to position [328, 0]
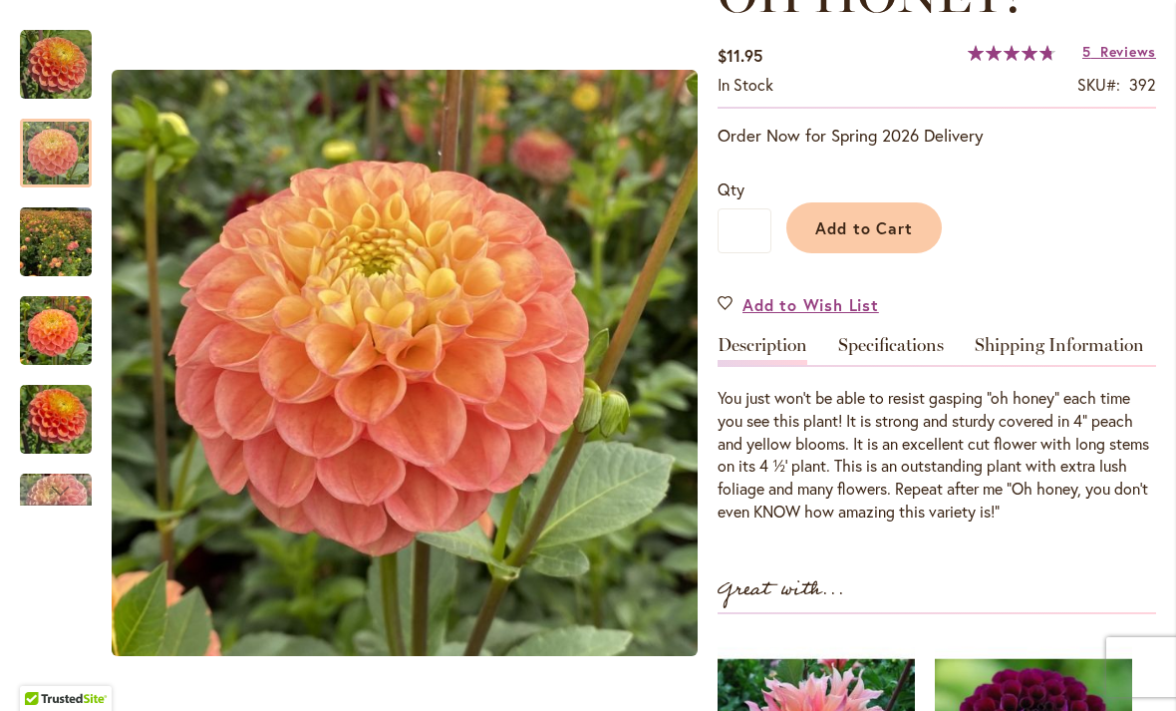
click at [74, 155] on img "Oh Honey!" at bounding box center [56, 154] width 72 height 72
click at [51, 258] on img "Oh Honey!" at bounding box center [56, 242] width 72 height 96
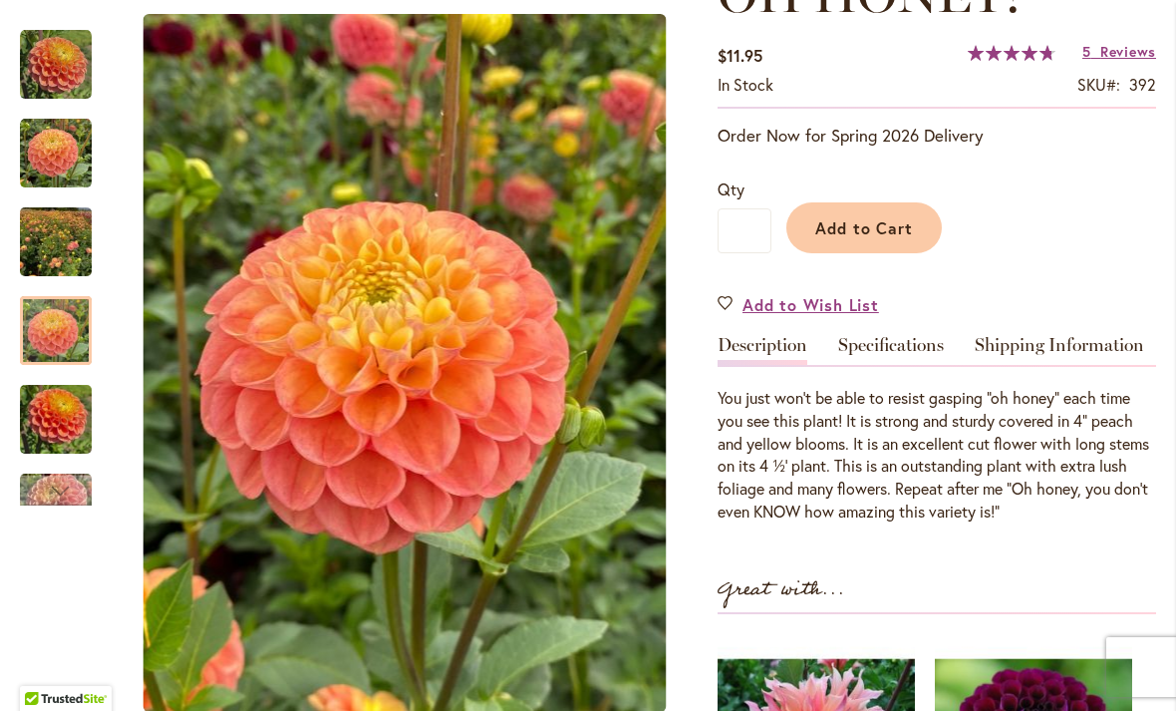
click at [69, 354] on img "Oh Honey!" at bounding box center [56, 331] width 72 height 96
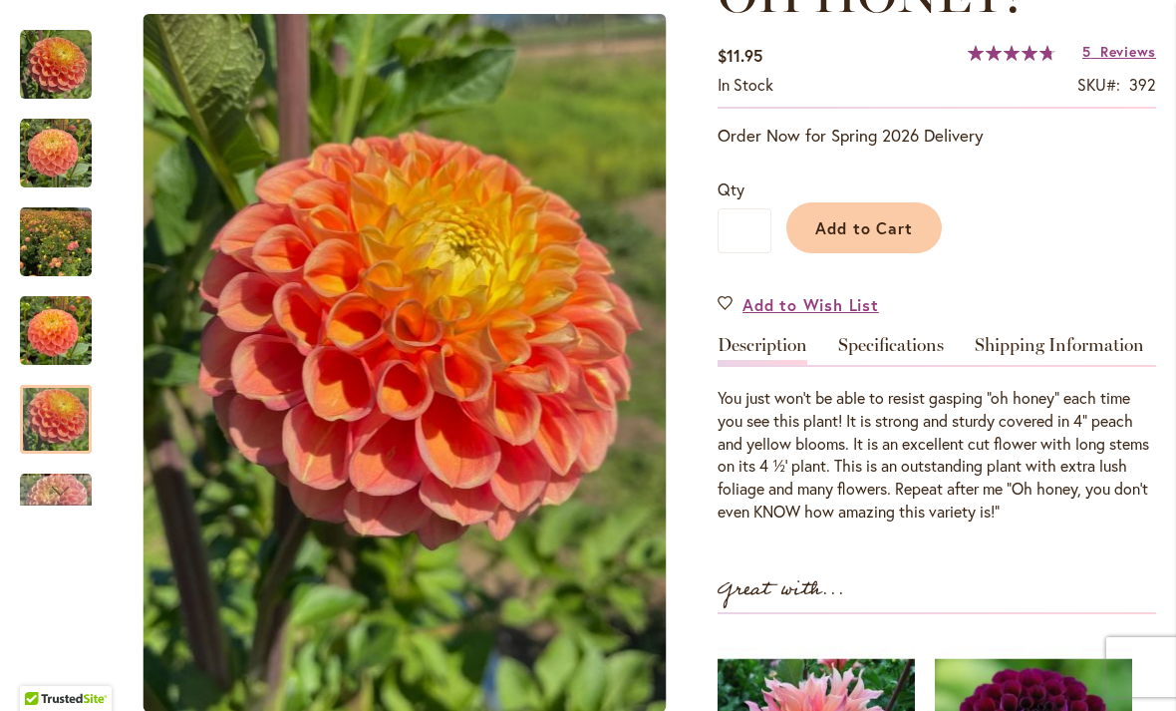
click at [28, 430] on img "Oh Honey!" at bounding box center [56, 420] width 72 height 96
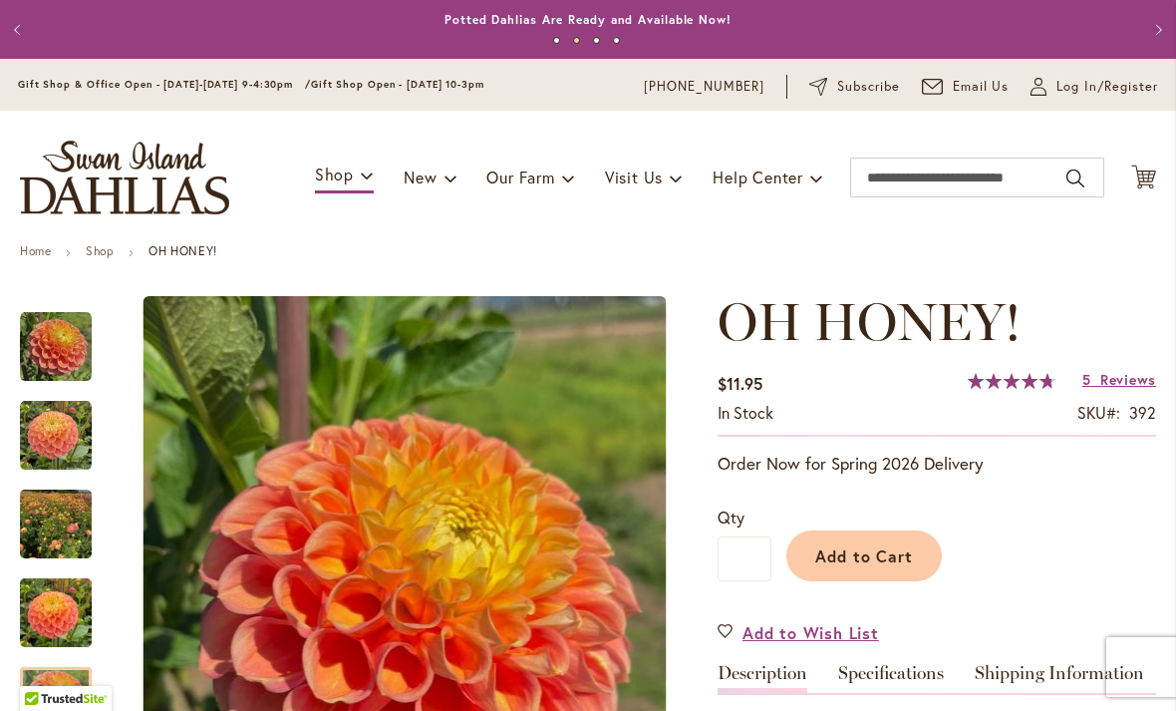
scroll to position [0, 0]
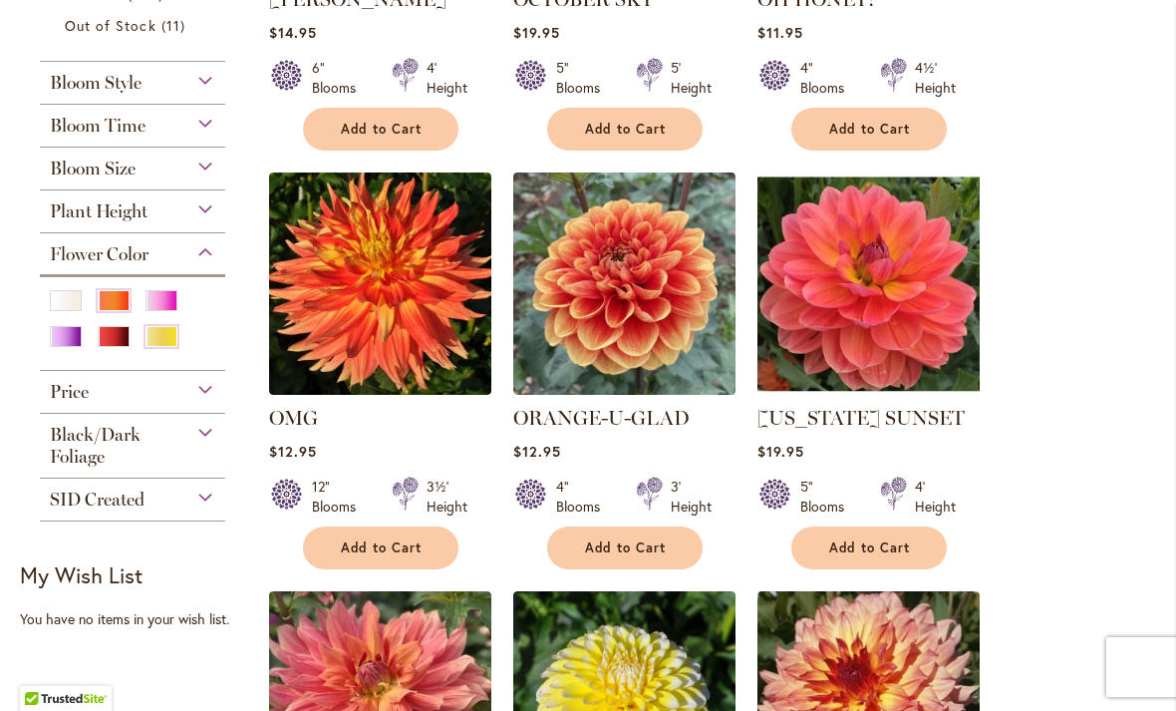
scroll to position [705, 0]
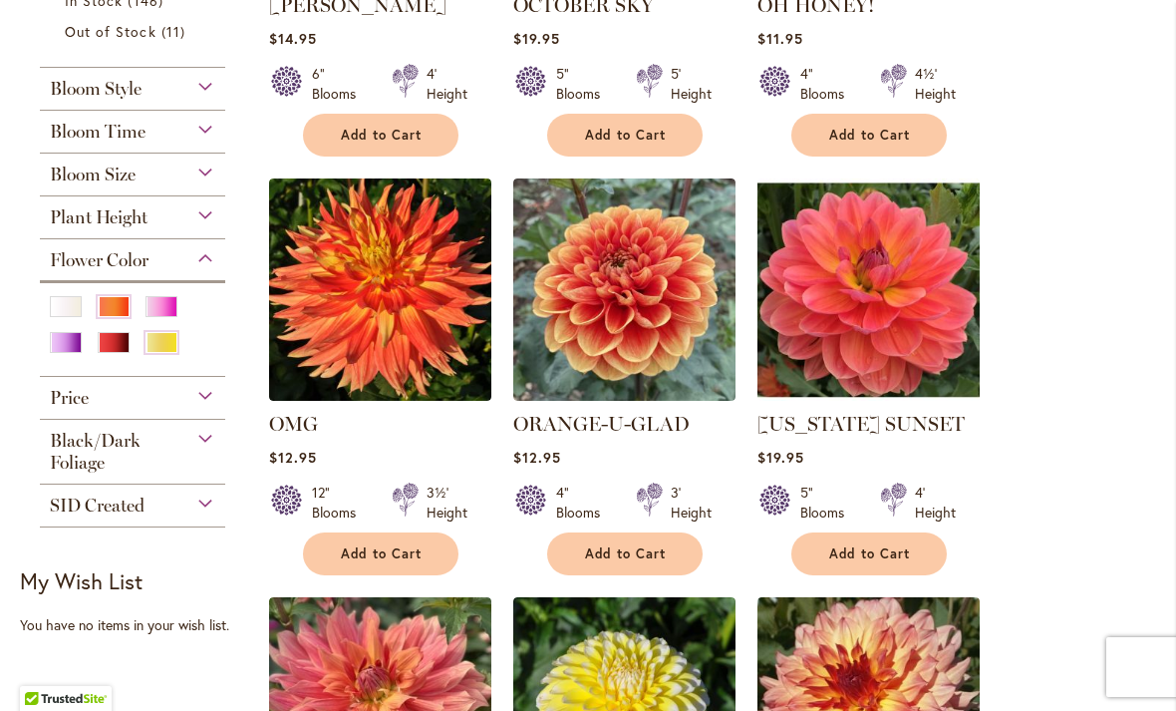
click at [160, 314] on div "Pink" at bounding box center [162, 306] width 32 height 21
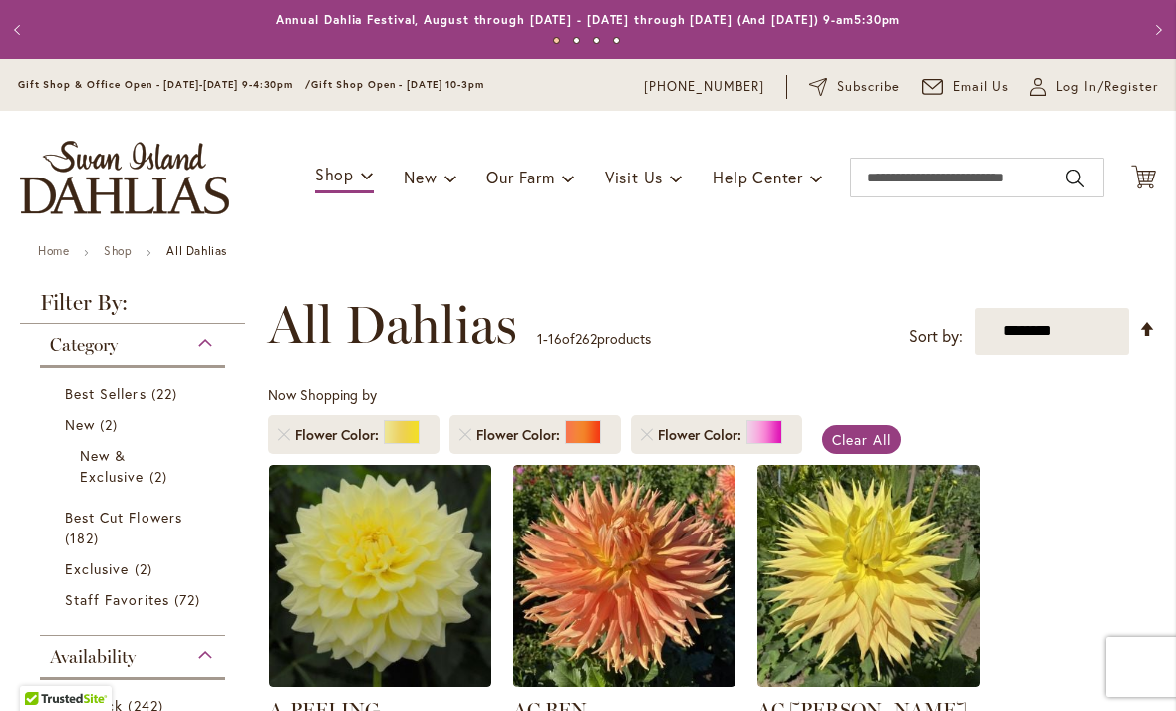
click at [751, 448] on span at bounding box center [770, 434] width 46 height 29
click at [759, 429] on div at bounding box center [765, 432] width 36 height 24
click at [710, 425] on span "Flower Color" at bounding box center [702, 435] width 89 height 20
click at [762, 434] on div at bounding box center [765, 432] width 36 height 24
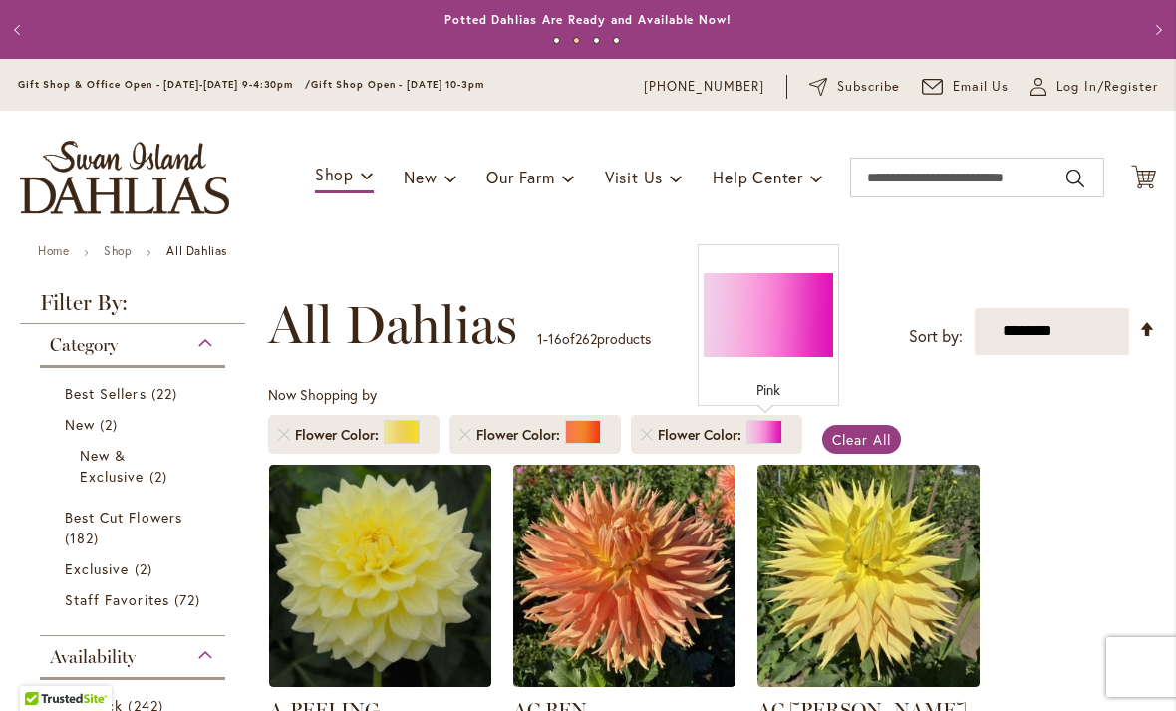
click at [748, 441] on div at bounding box center [765, 432] width 36 height 24
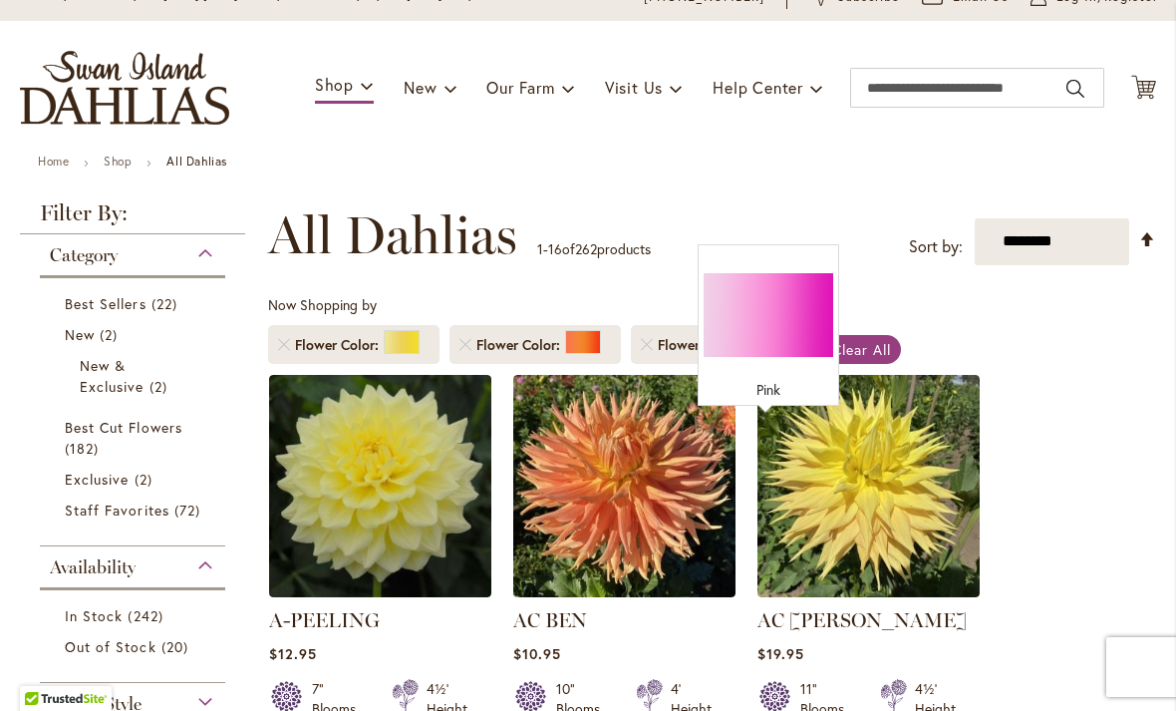
scroll to position [86, 0]
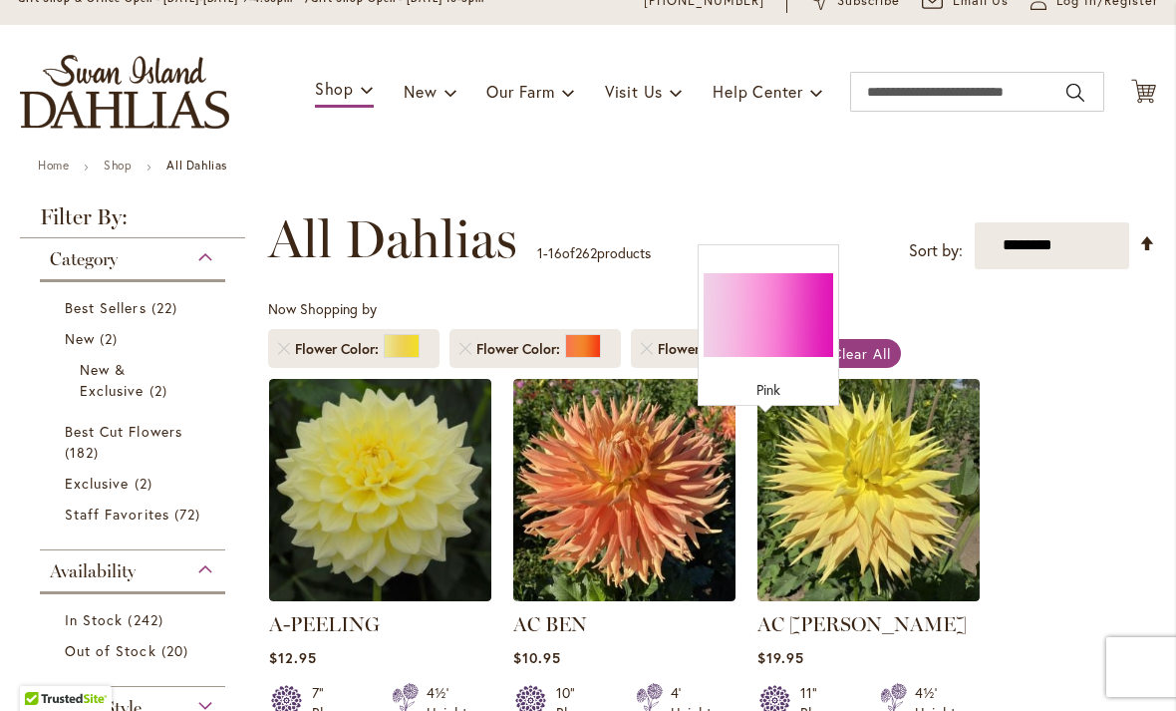
click at [289, 344] on link "Remove Flower Color Yellow" at bounding box center [284, 349] width 12 height 12
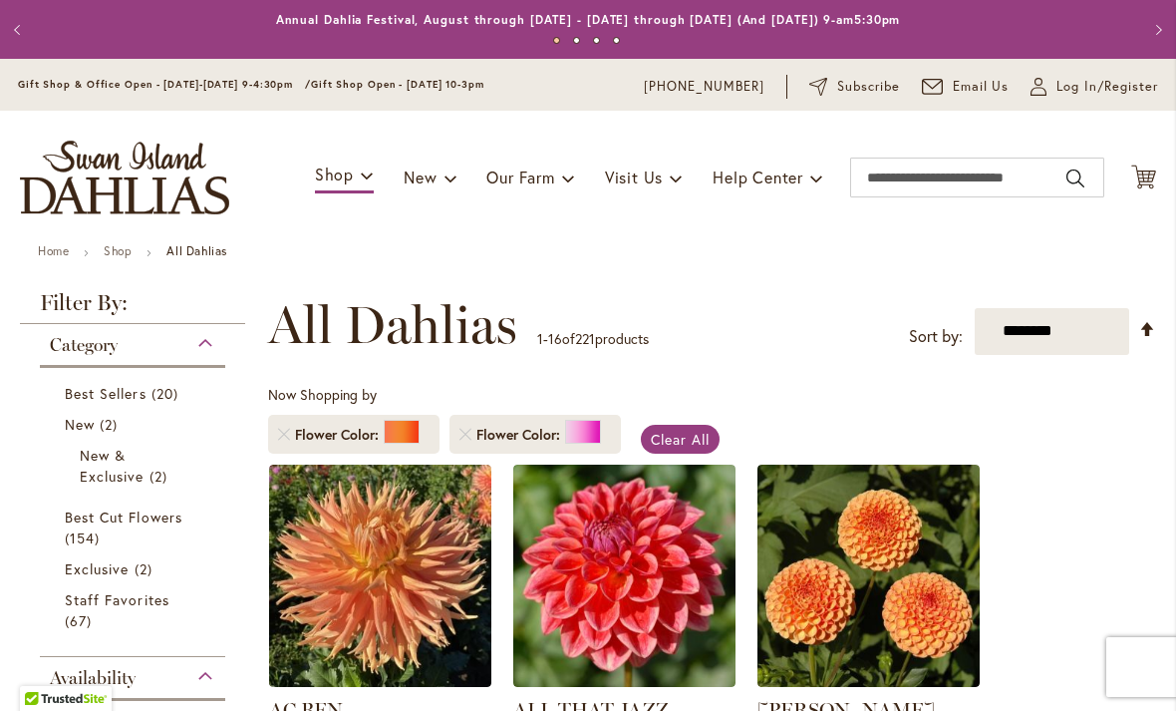
click at [281, 434] on link "Remove Flower Color Orange/Peach" at bounding box center [284, 435] width 12 height 12
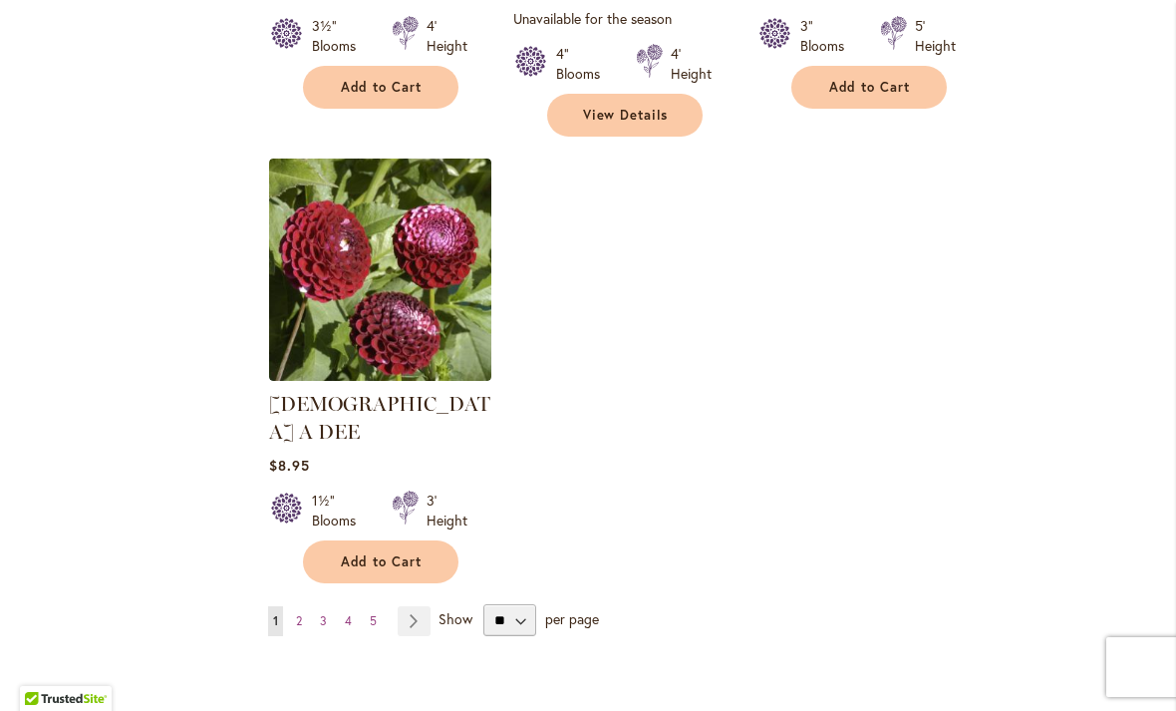
scroll to position [2467, 0]
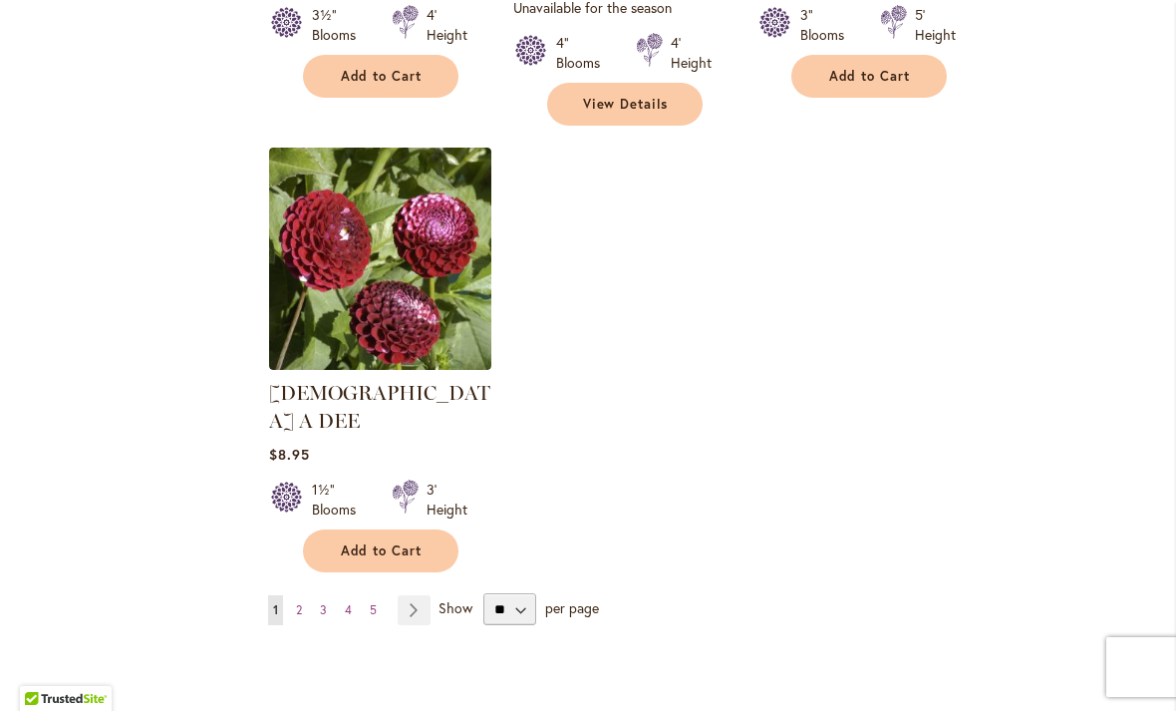
click at [546, 598] on span "per page" at bounding box center [572, 607] width 54 height 19
click at [519, 593] on select "** ** ** **" at bounding box center [510, 609] width 53 height 32
select select "**"
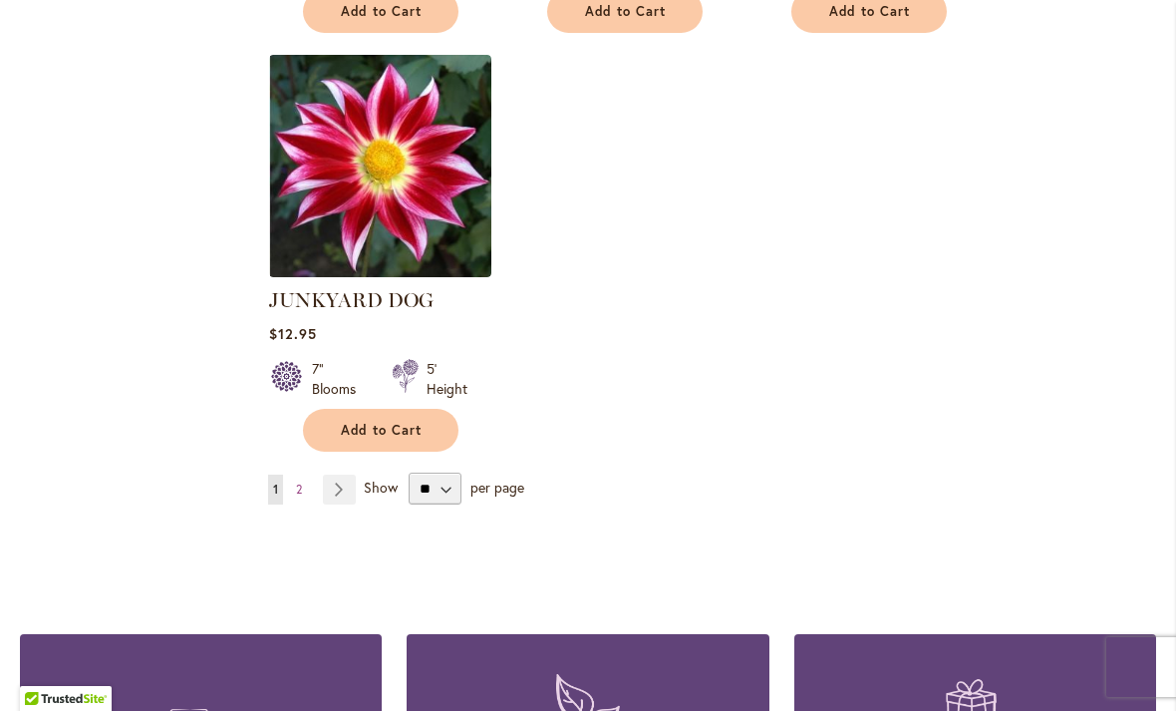
scroll to position [9397, 0]
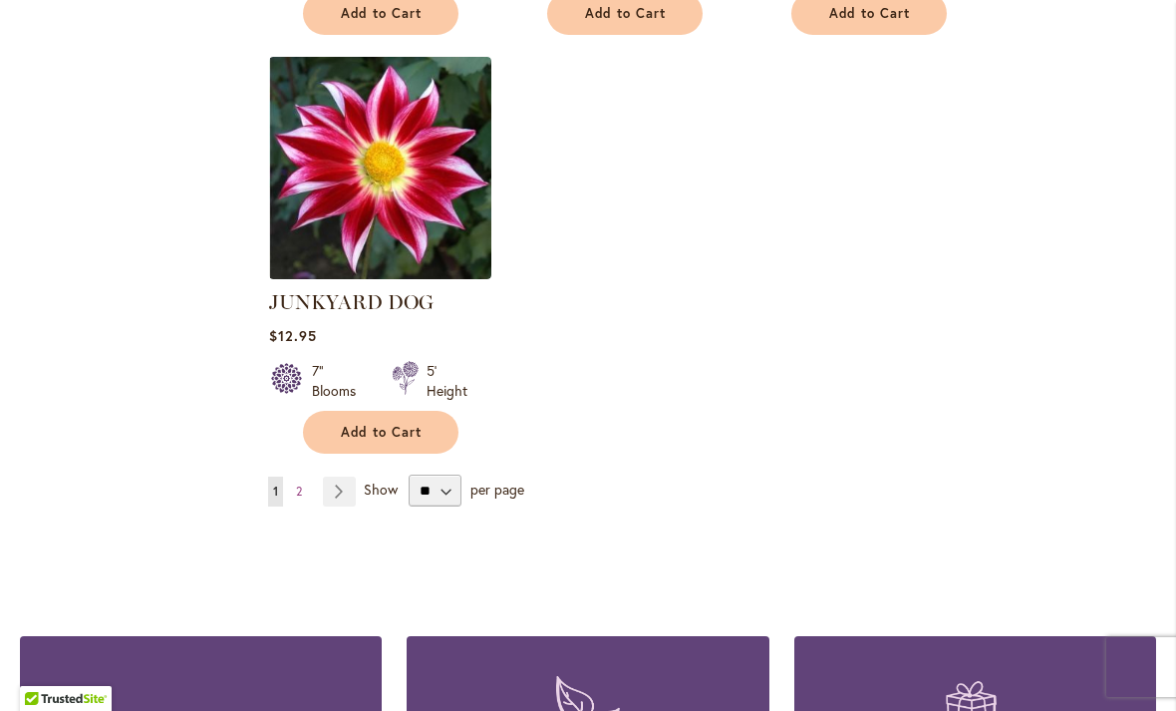
click at [343, 477] on link "Page Next" at bounding box center [339, 492] width 33 height 30
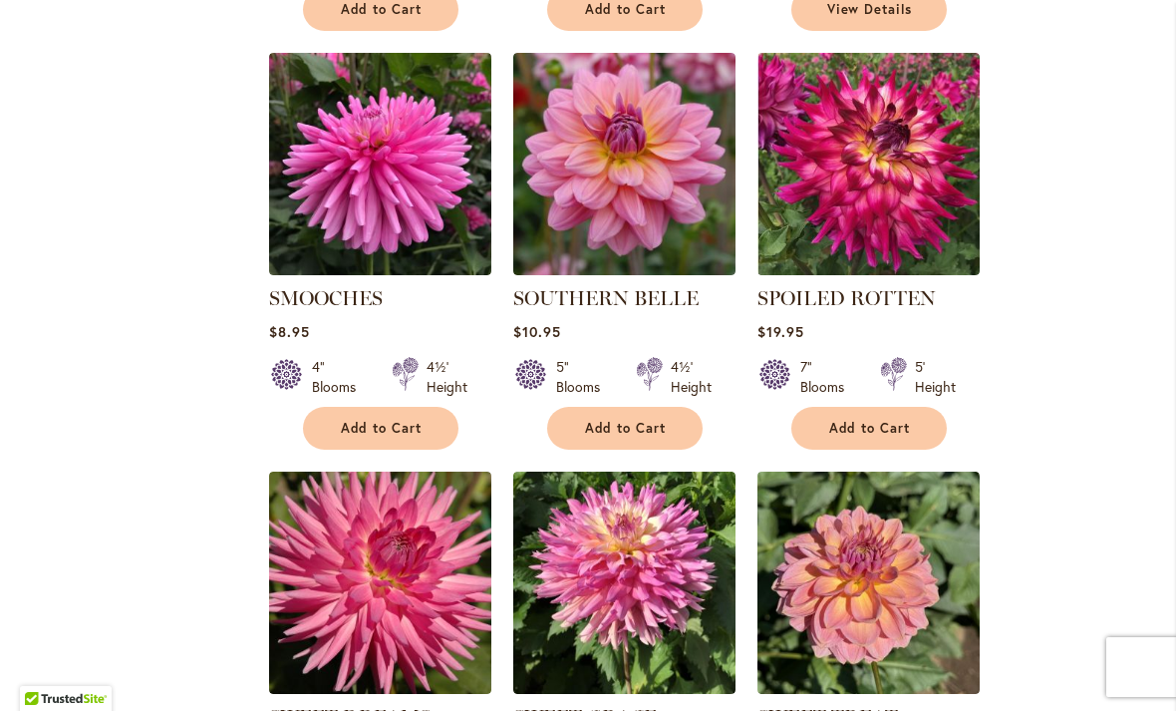
scroll to position [6369, 0]
